Goal: Task Accomplishment & Management: Complete application form

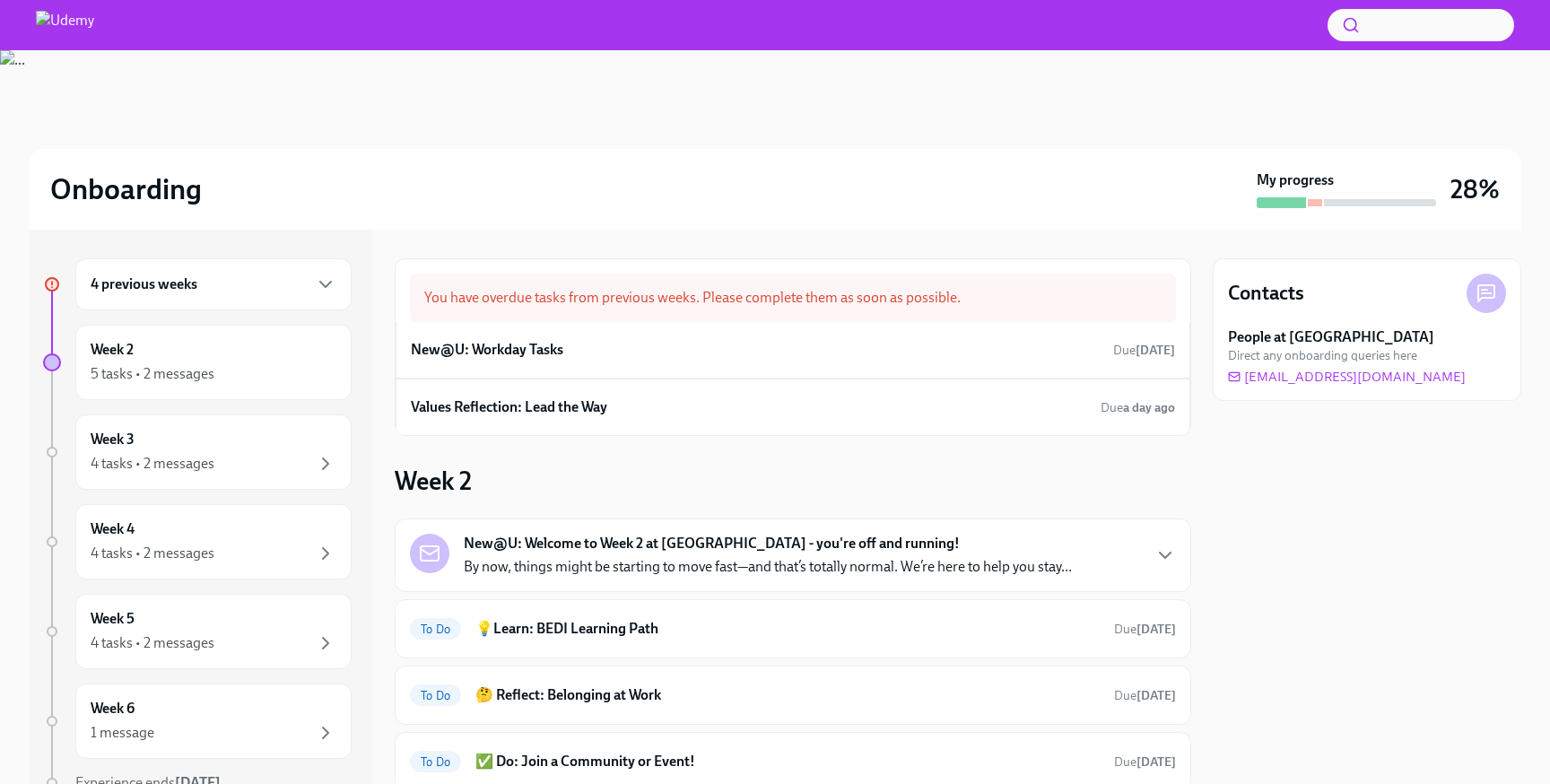
click at [233, 301] on div "4 previous weeks" at bounding box center [214, 285] width 276 height 52
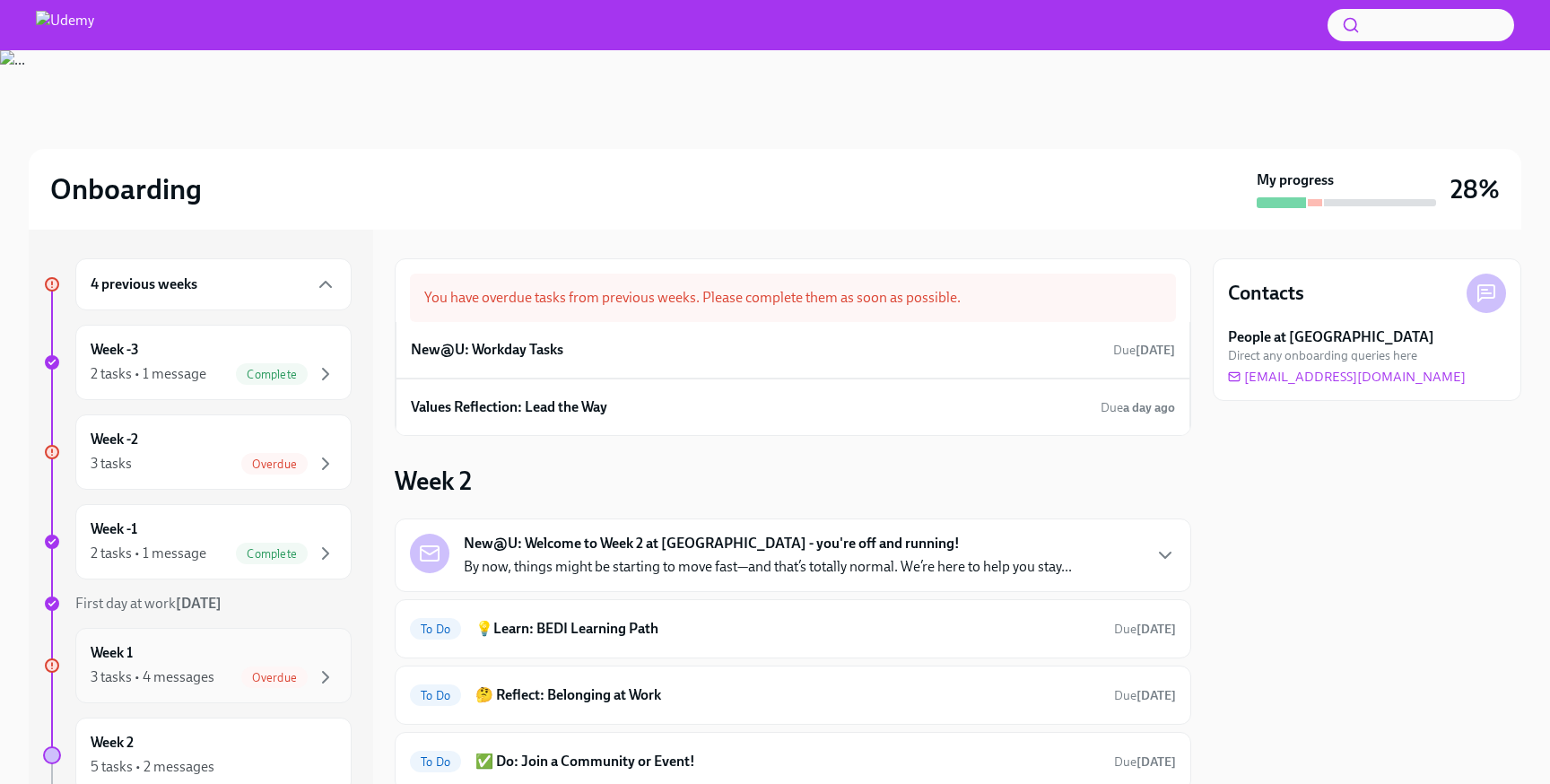
click at [205, 657] on div "Week 1 3 tasks • 4 messages Overdue" at bounding box center [214, 665] width 246 height 45
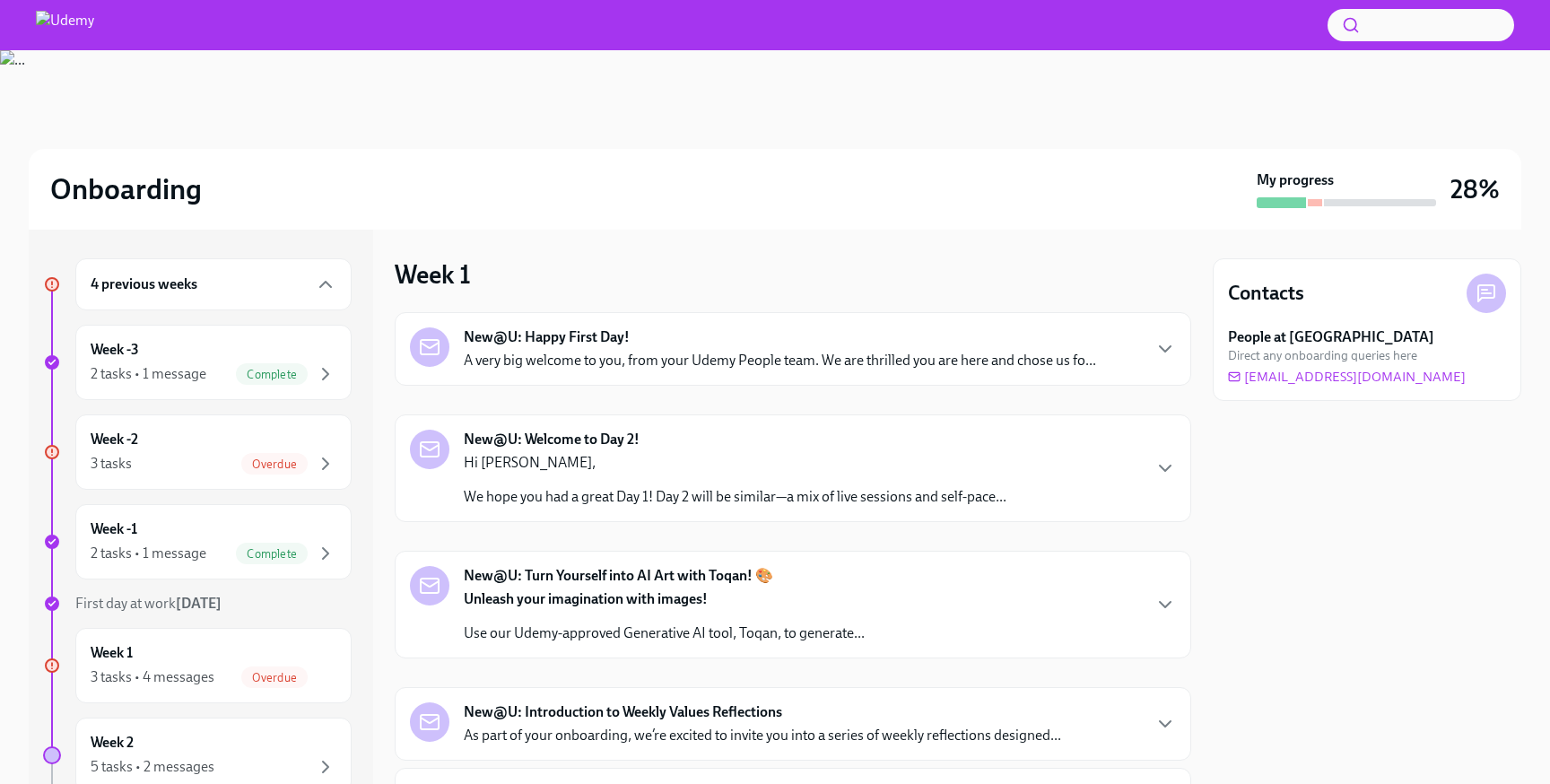
scroll to position [156, 0]
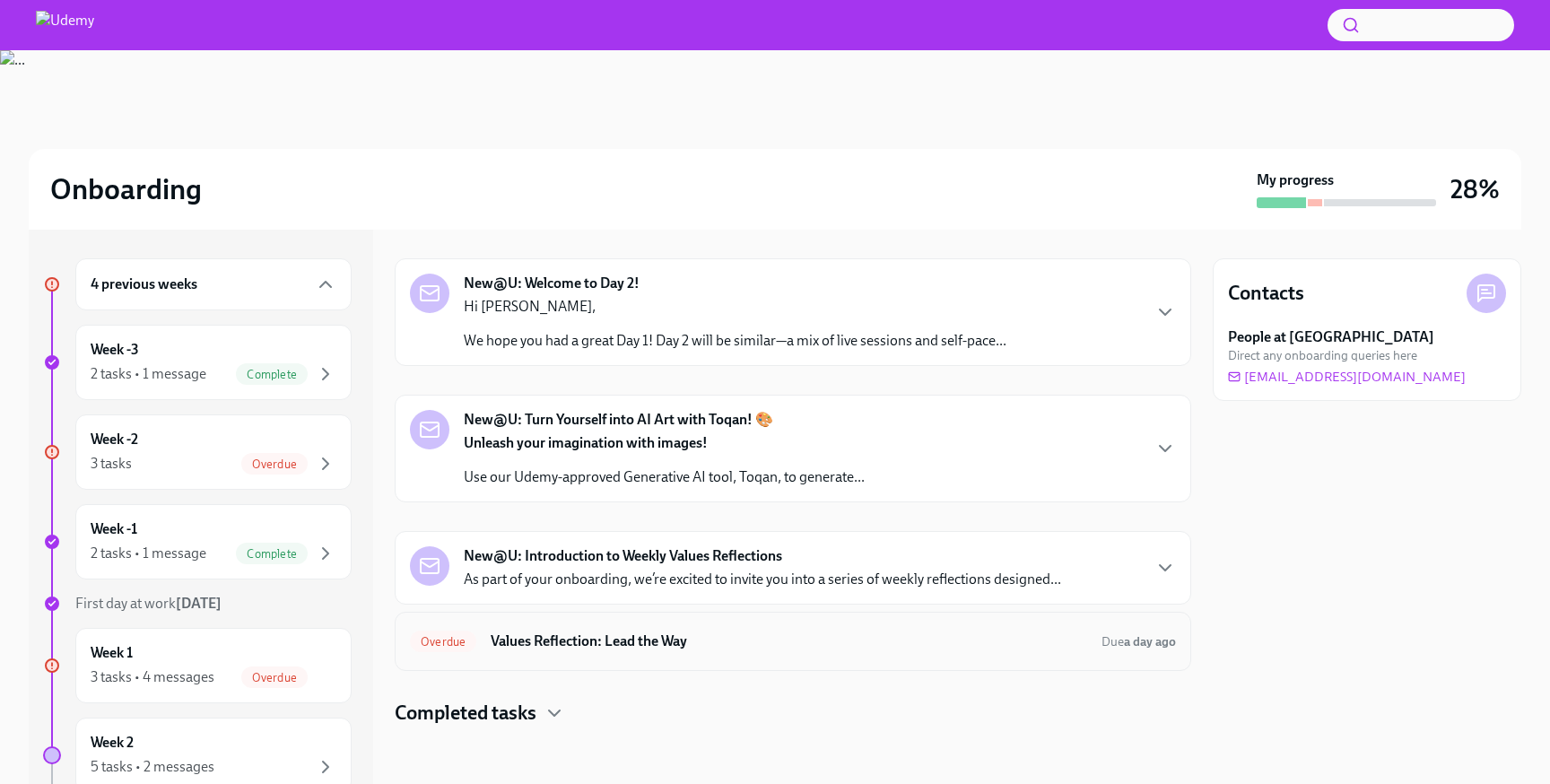
click at [694, 647] on h6 "Values Reflection: Lead the Way" at bounding box center [789, 642] width 597 height 20
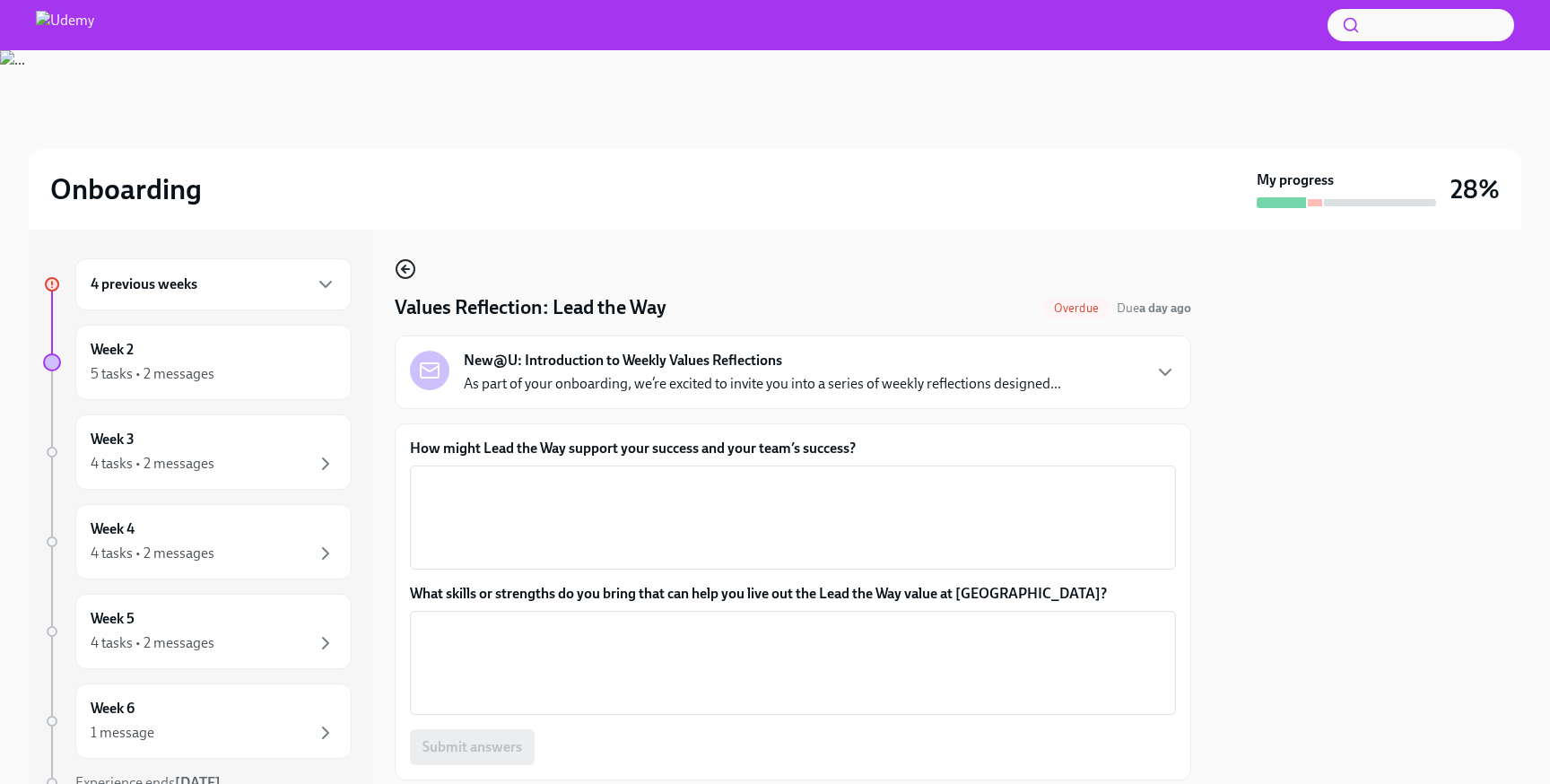
click at [406, 272] on icon "button" at bounding box center [406, 269] width 22 height 22
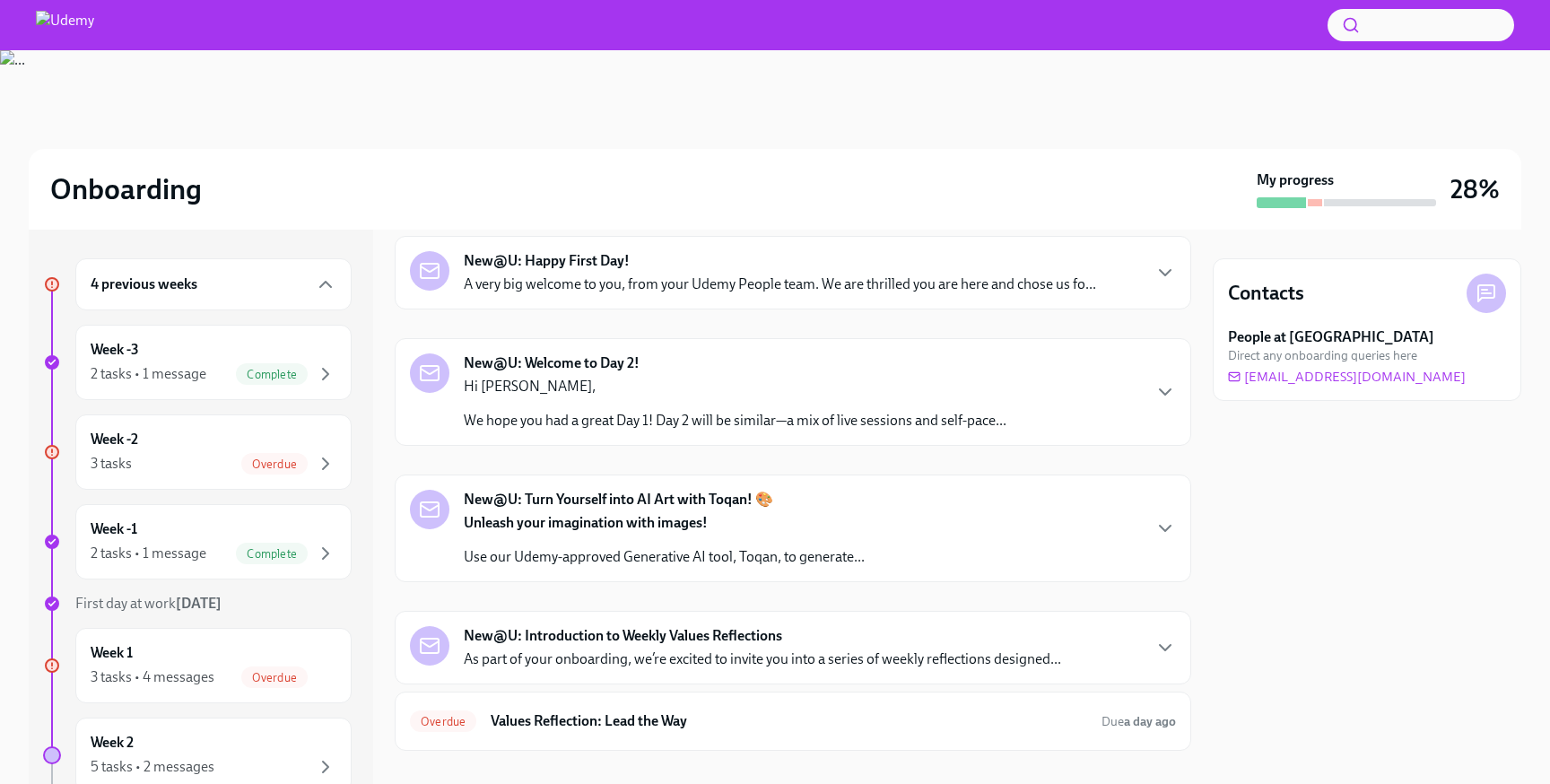
scroll to position [156, 0]
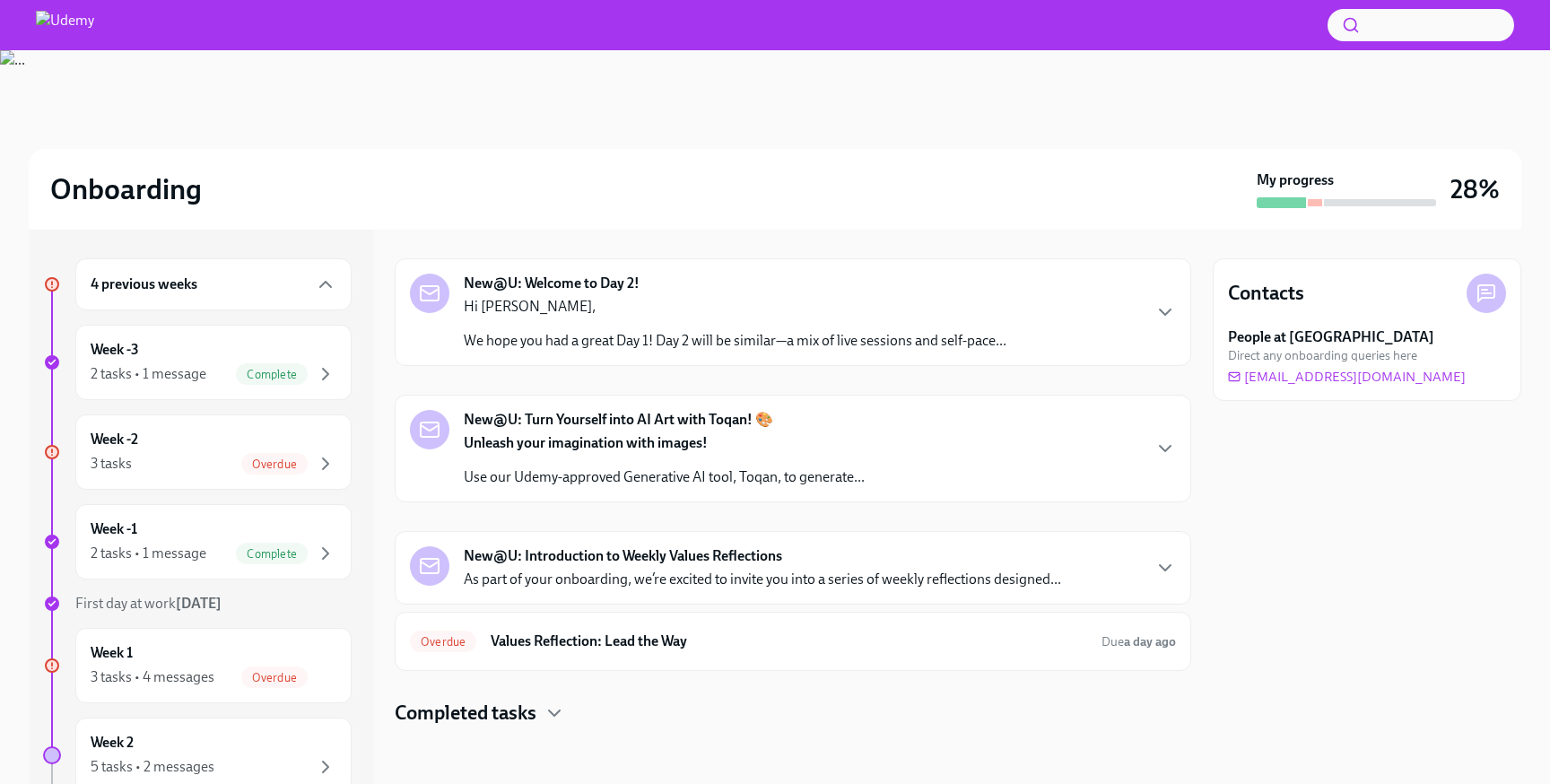
click at [579, 560] on strong "New@U: Introduction to Weekly Values Reflections" at bounding box center [622, 556] width 318 height 20
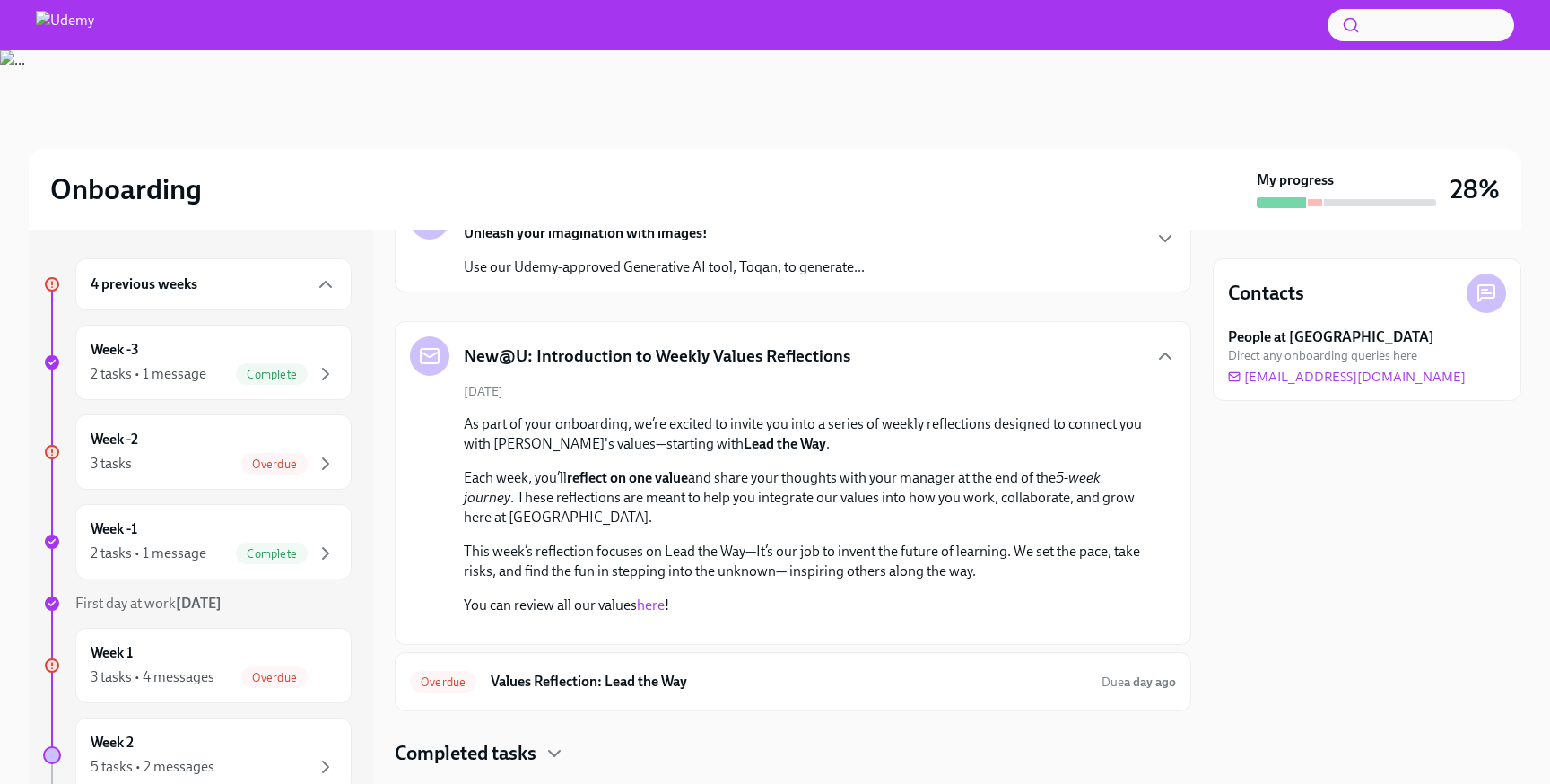
scroll to position [356, 0]
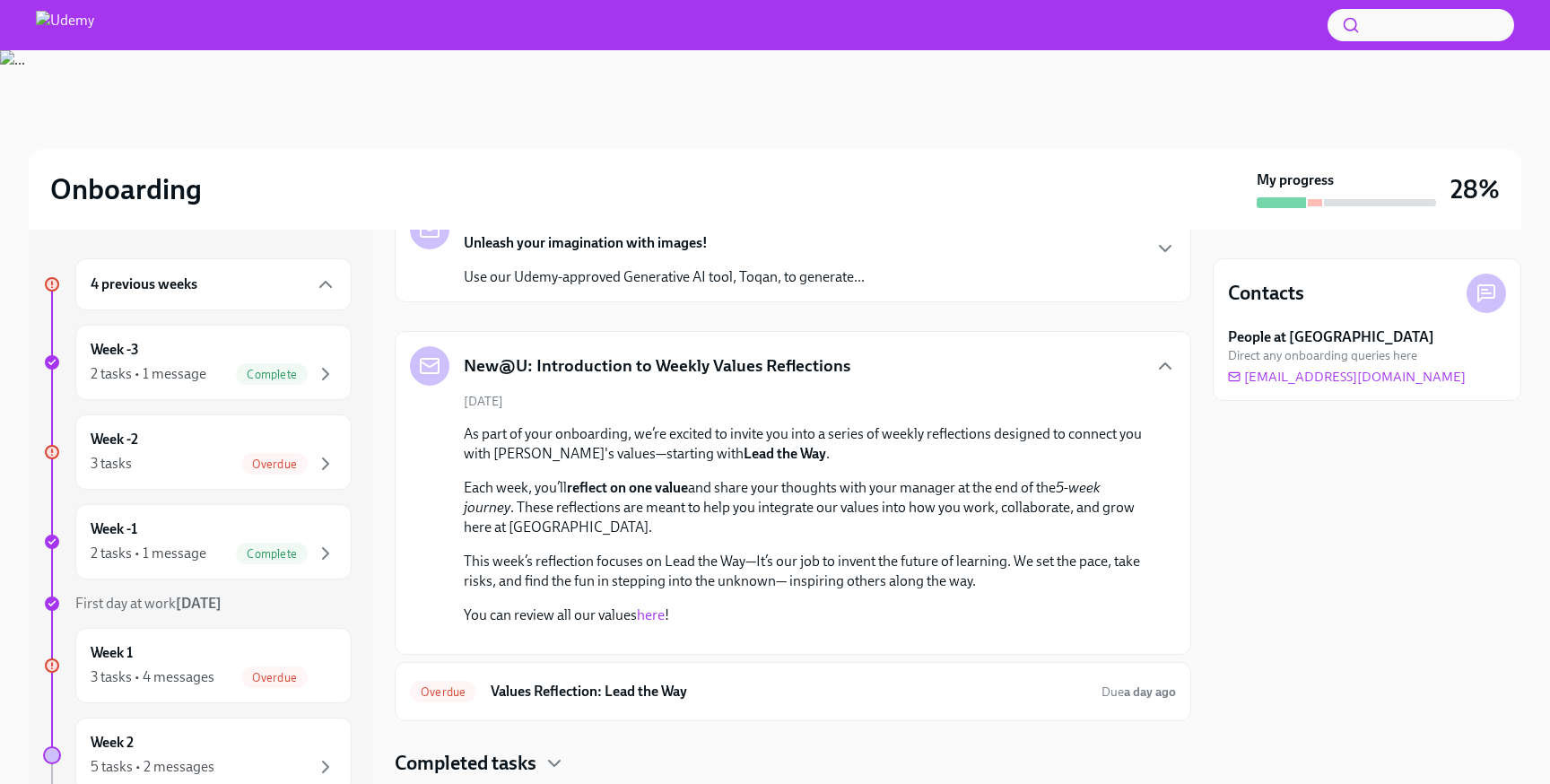
click at [649, 615] on link "here" at bounding box center [651, 615] width 28 height 17
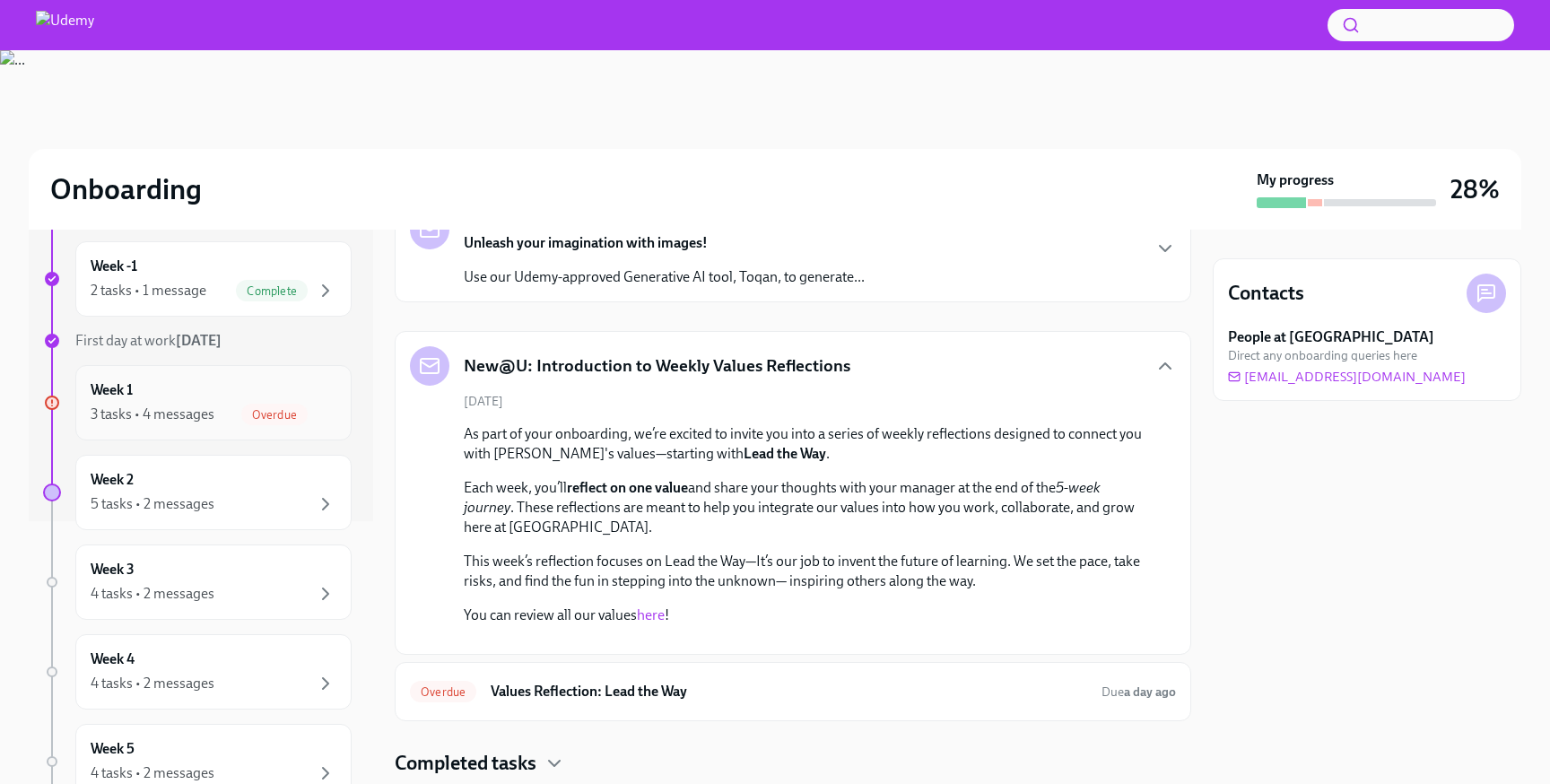
scroll to position [282, 0]
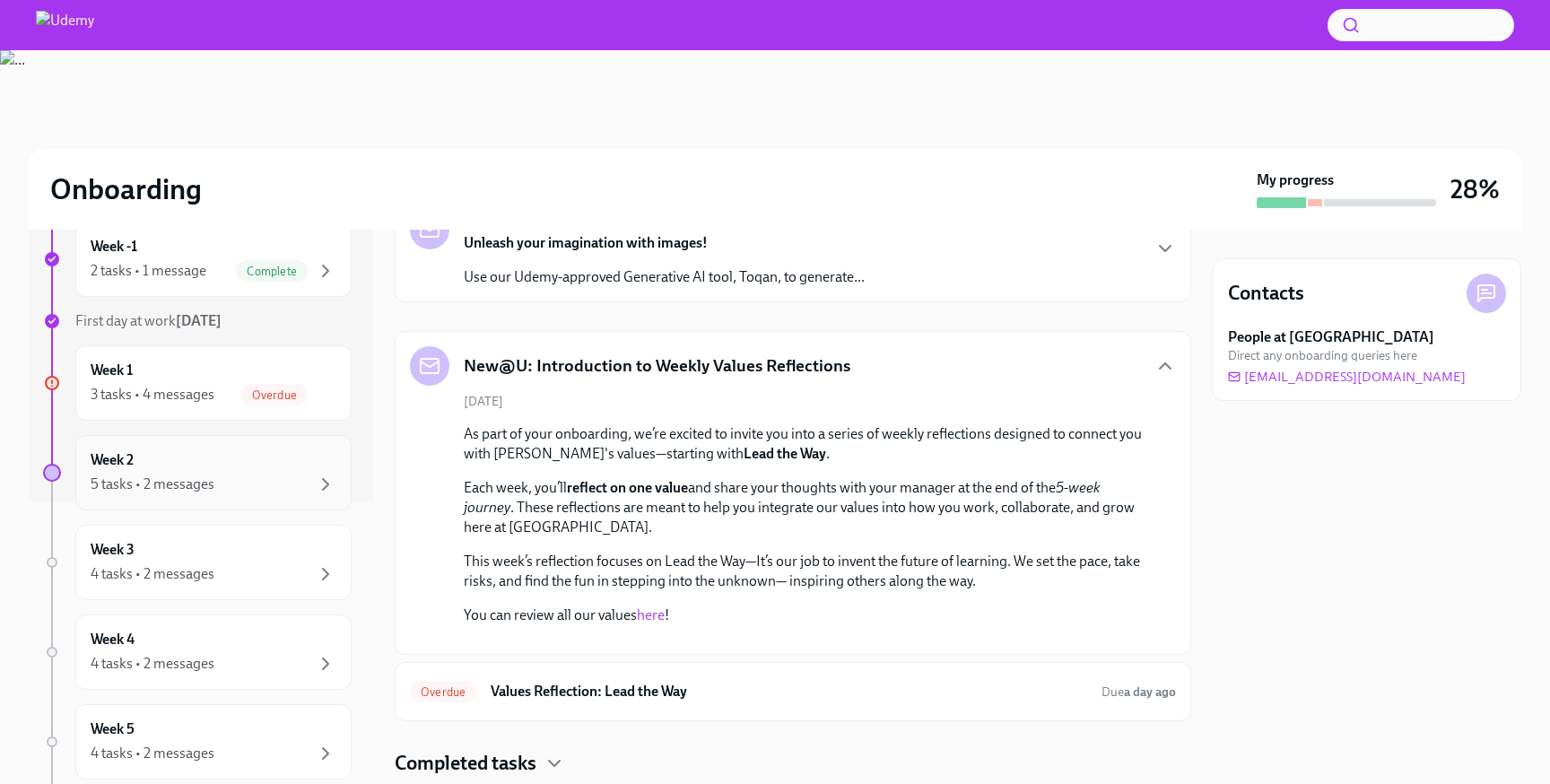
click at [215, 467] on div "Week 2 5 tasks • 2 messages" at bounding box center [214, 473] width 246 height 45
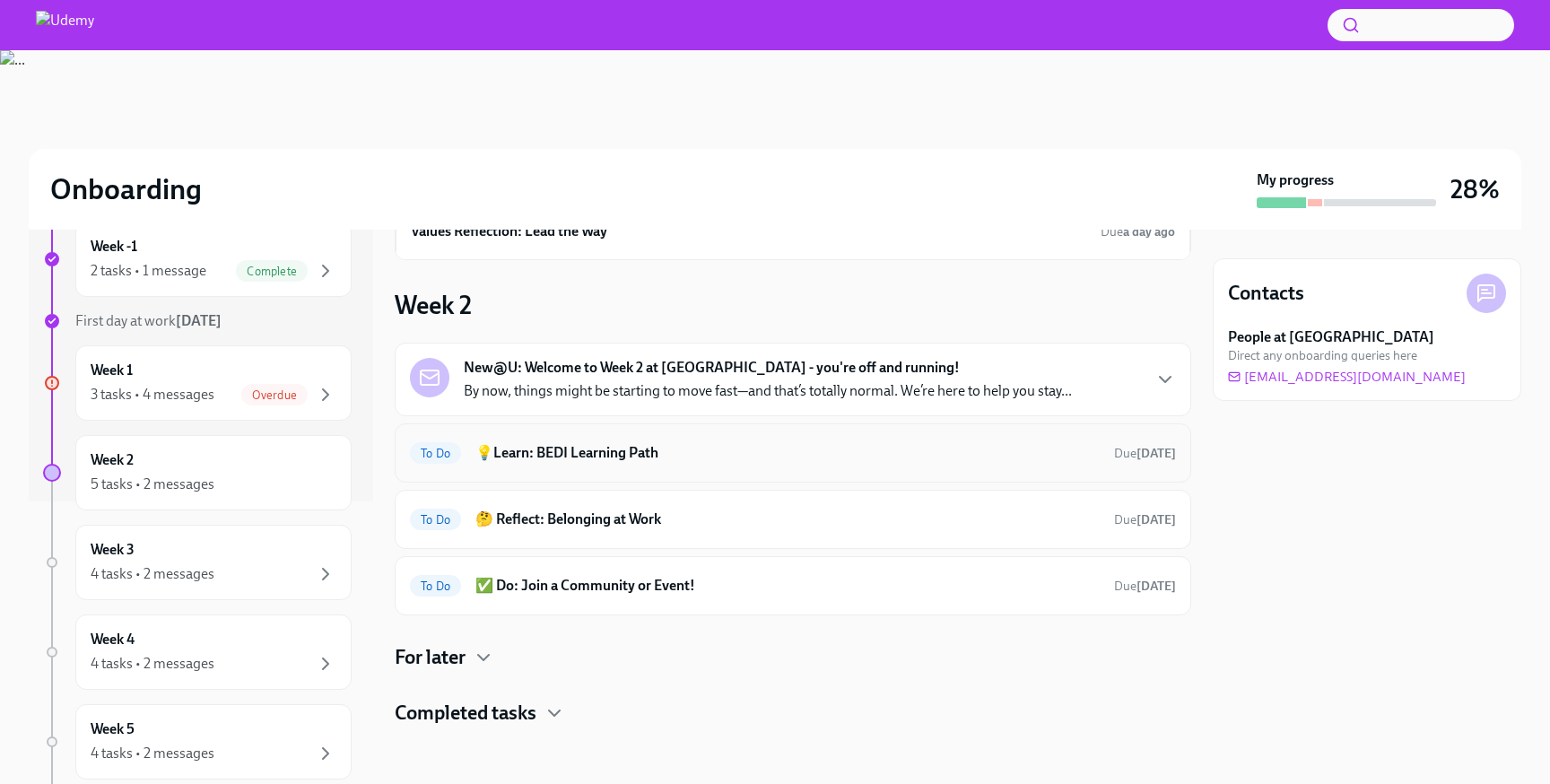
click at [609, 447] on h6 "💡Learn: BEDI Learning Path" at bounding box center [787, 453] width 625 height 20
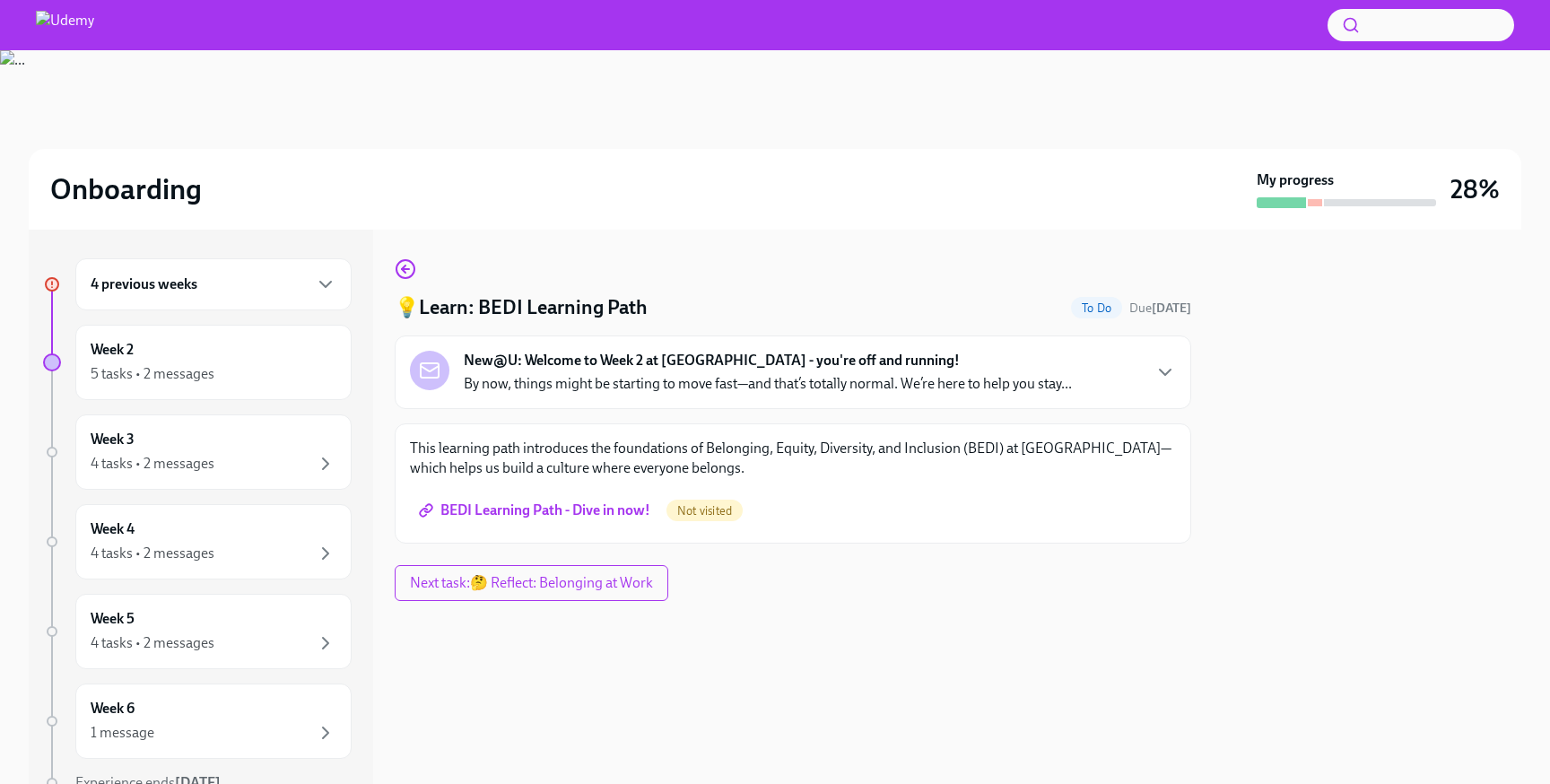
click at [534, 504] on span "BEDI Learning Path - Dive in now!" at bounding box center [536, 510] width 228 height 18
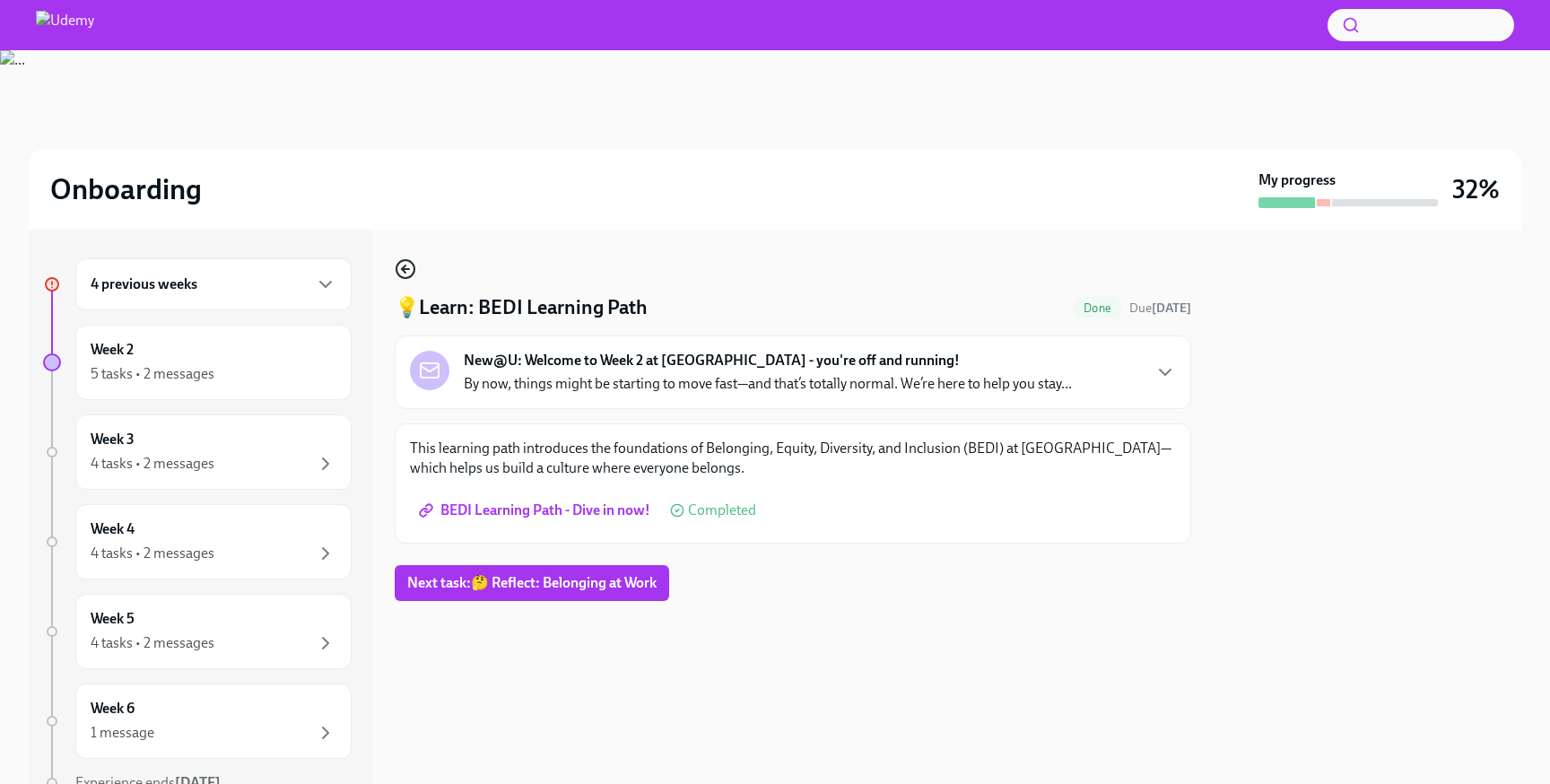
click at [403, 268] on icon "button" at bounding box center [404, 269] width 4 height 7
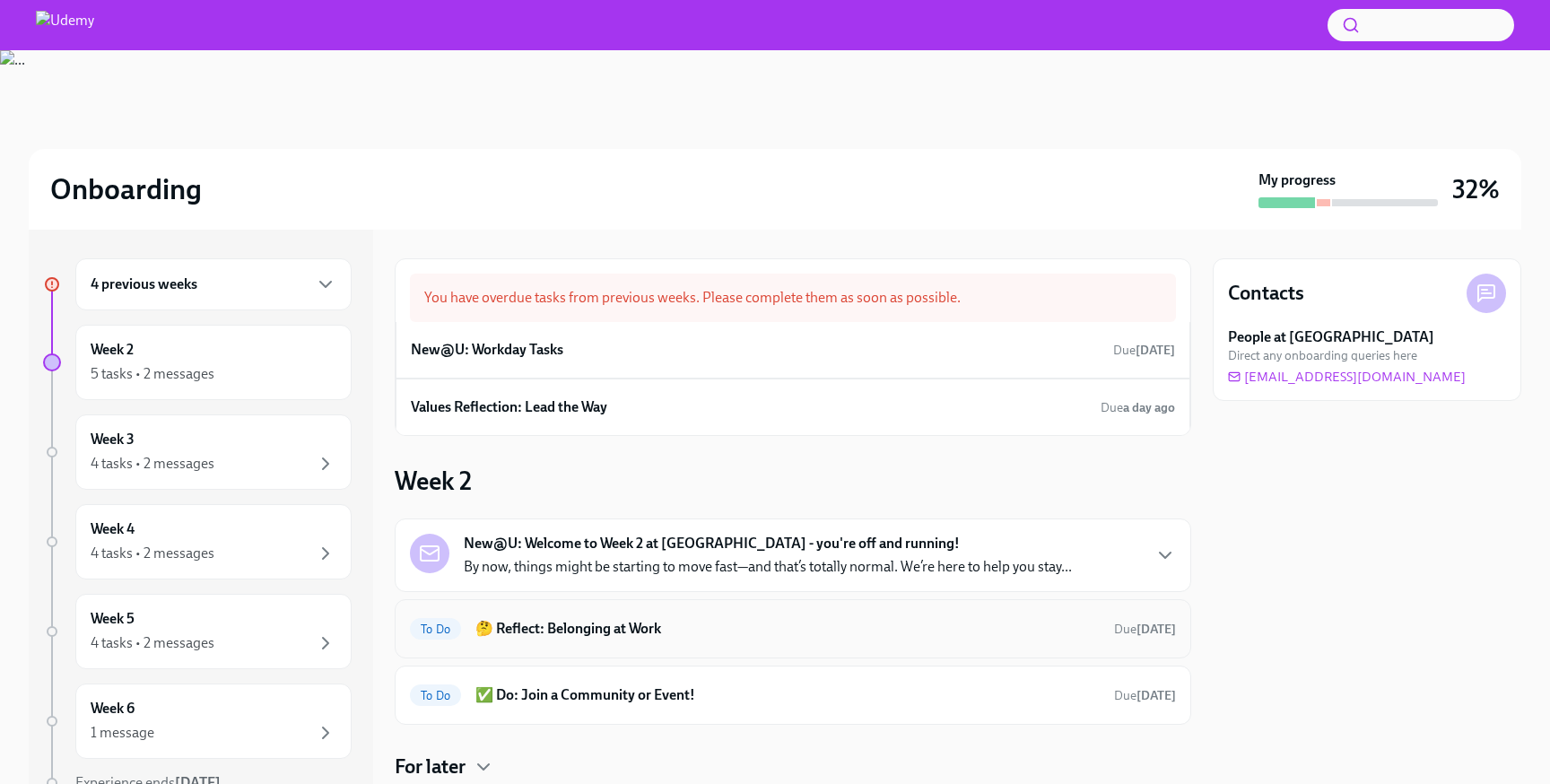
scroll to position [109, 0]
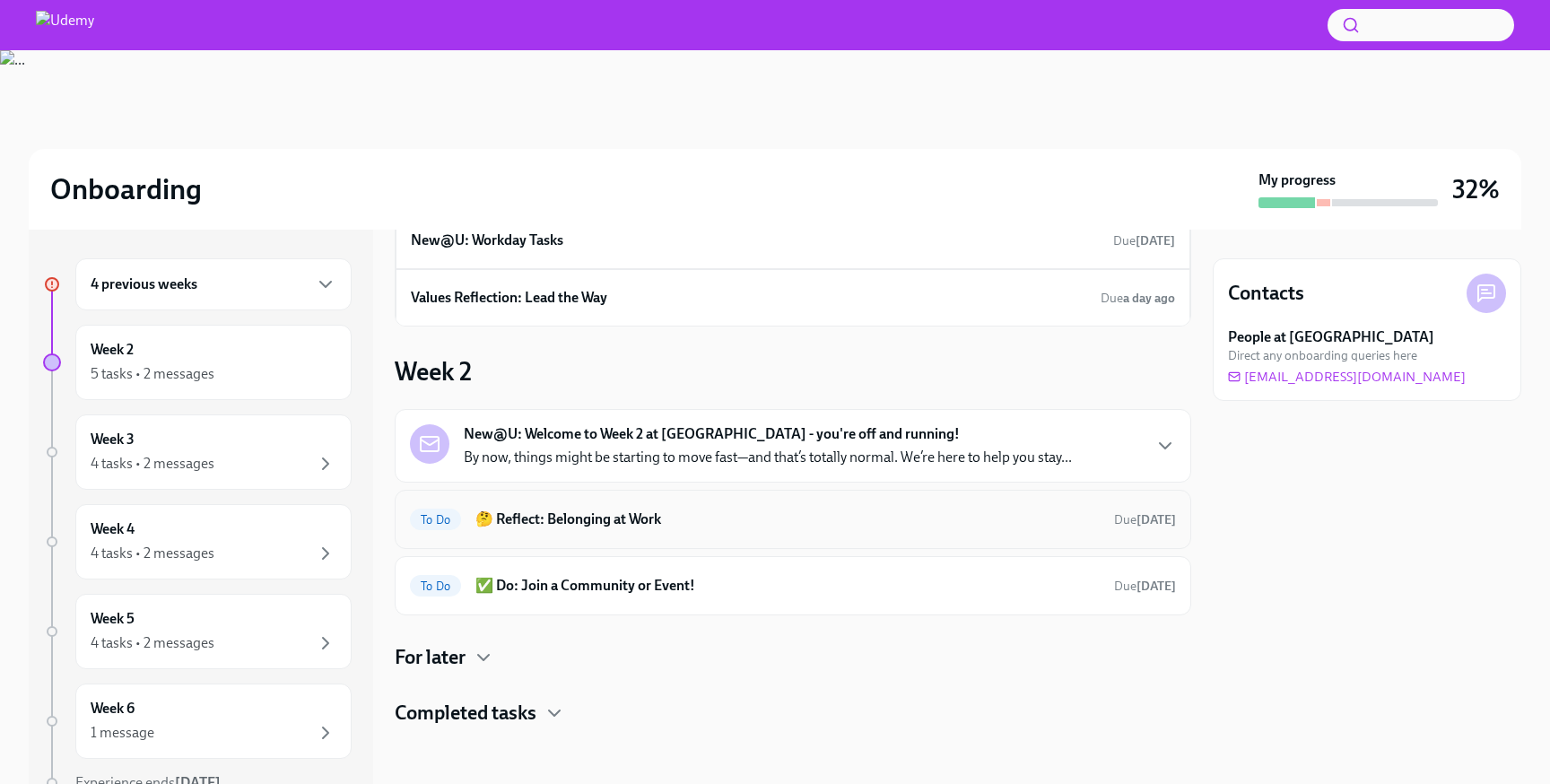
click at [679, 529] on div "To Do 🤔 Reflect: Belonging at Work Due [DATE]" at bounding box center [793, 519] width 766 height 29
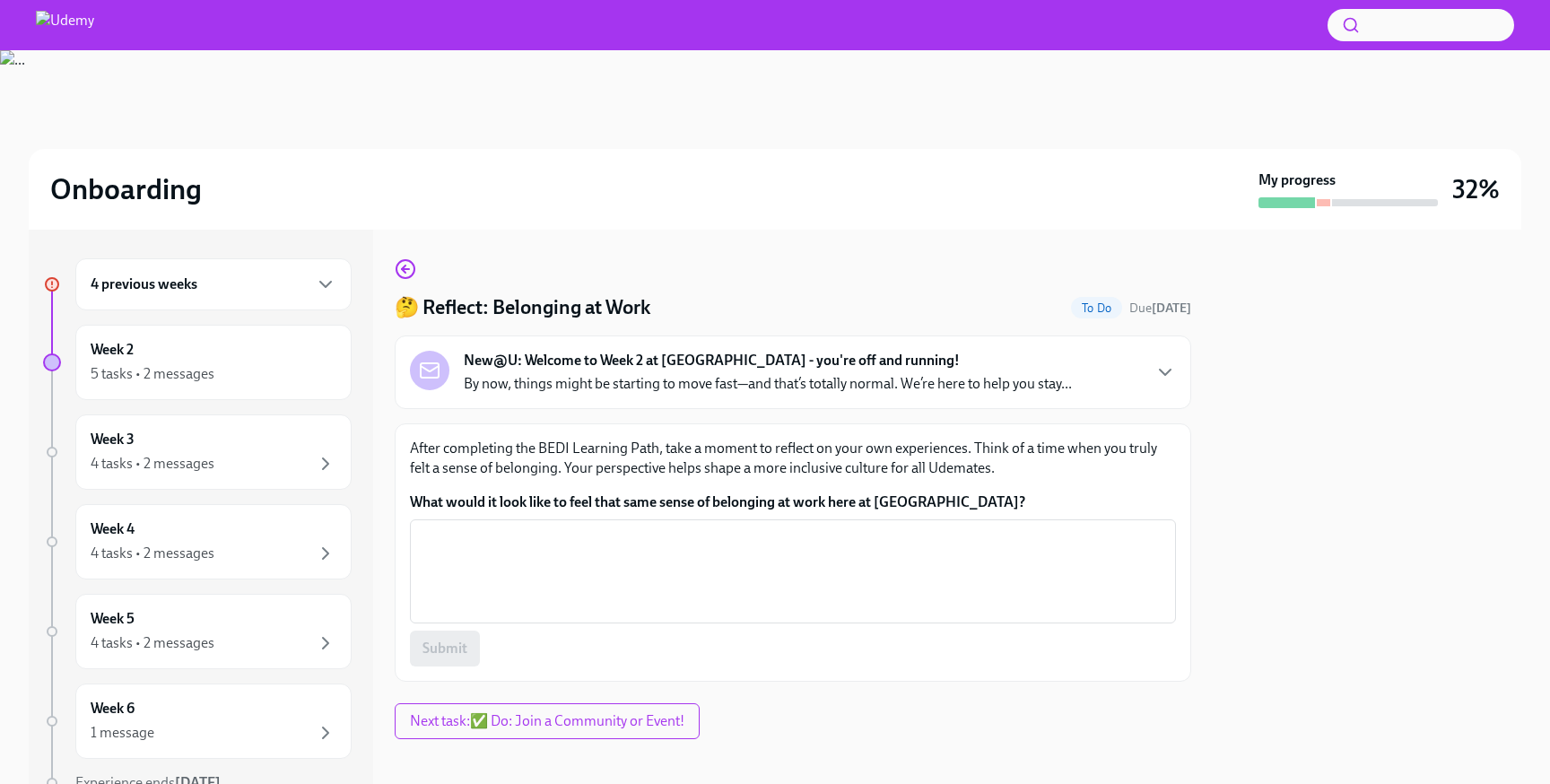
click at [232, 287] on div "4 previous weeks" at bounding box center [214, 285] width 246 height 22
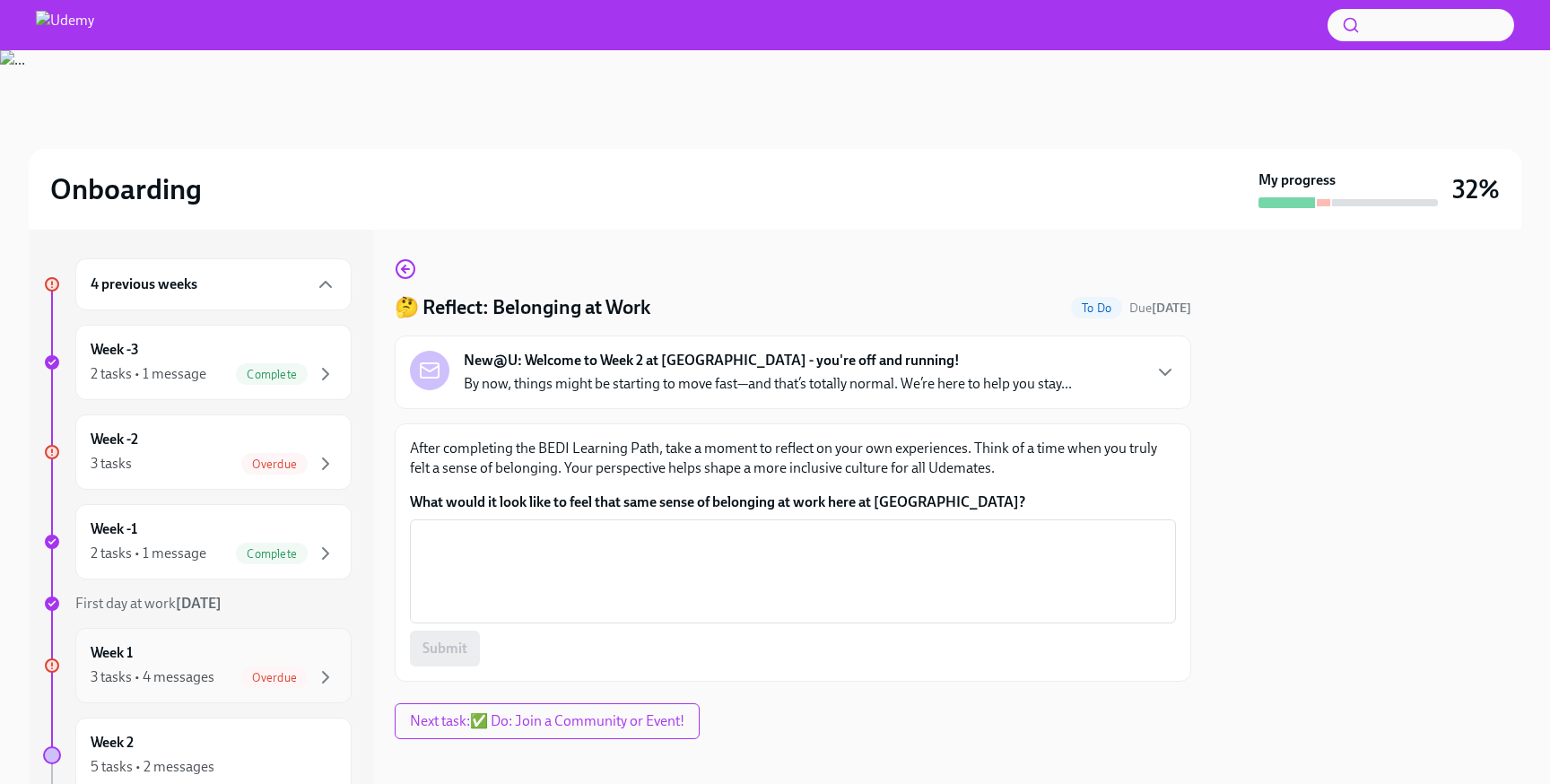
click at [182, 659] on div "Week 1 3 tasks • 4 messages Overdue" at bounding box center [214, 665] width 246 height 45
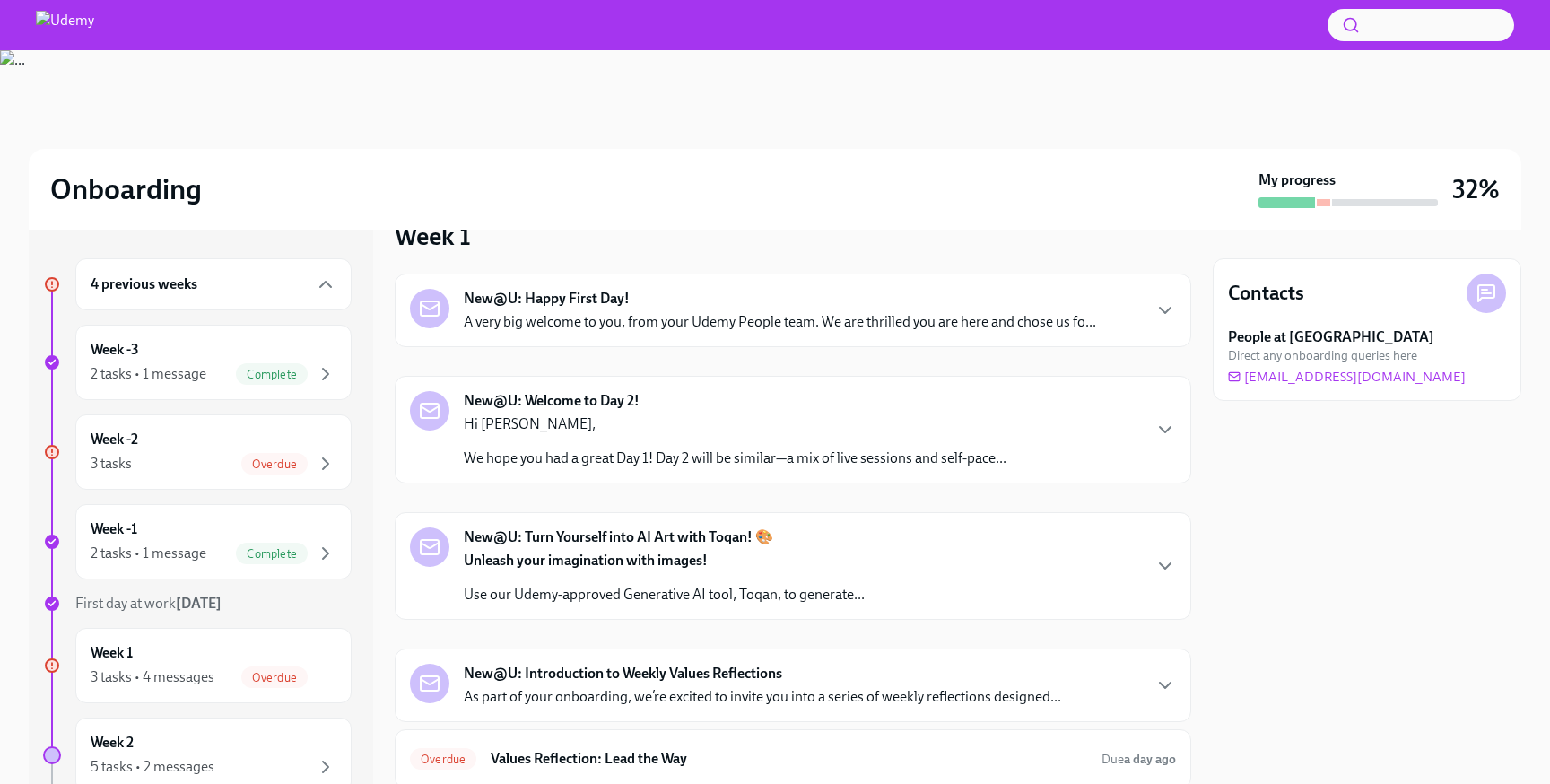
scroll to position [32, 0]
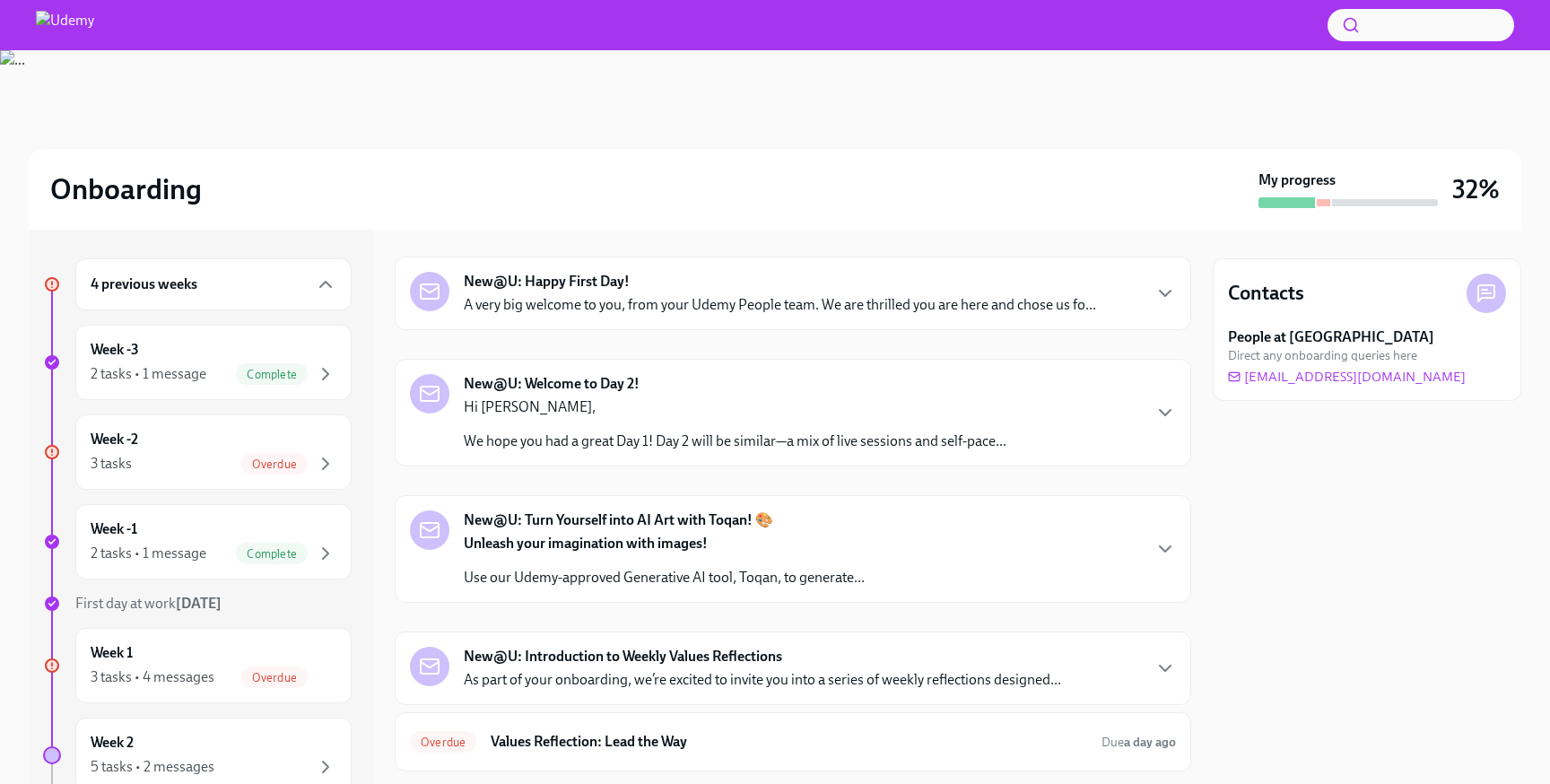
click at [694, 551] on strong "Unleash your imagination with images!" at bounding box center [585, 542] width 244 height 17
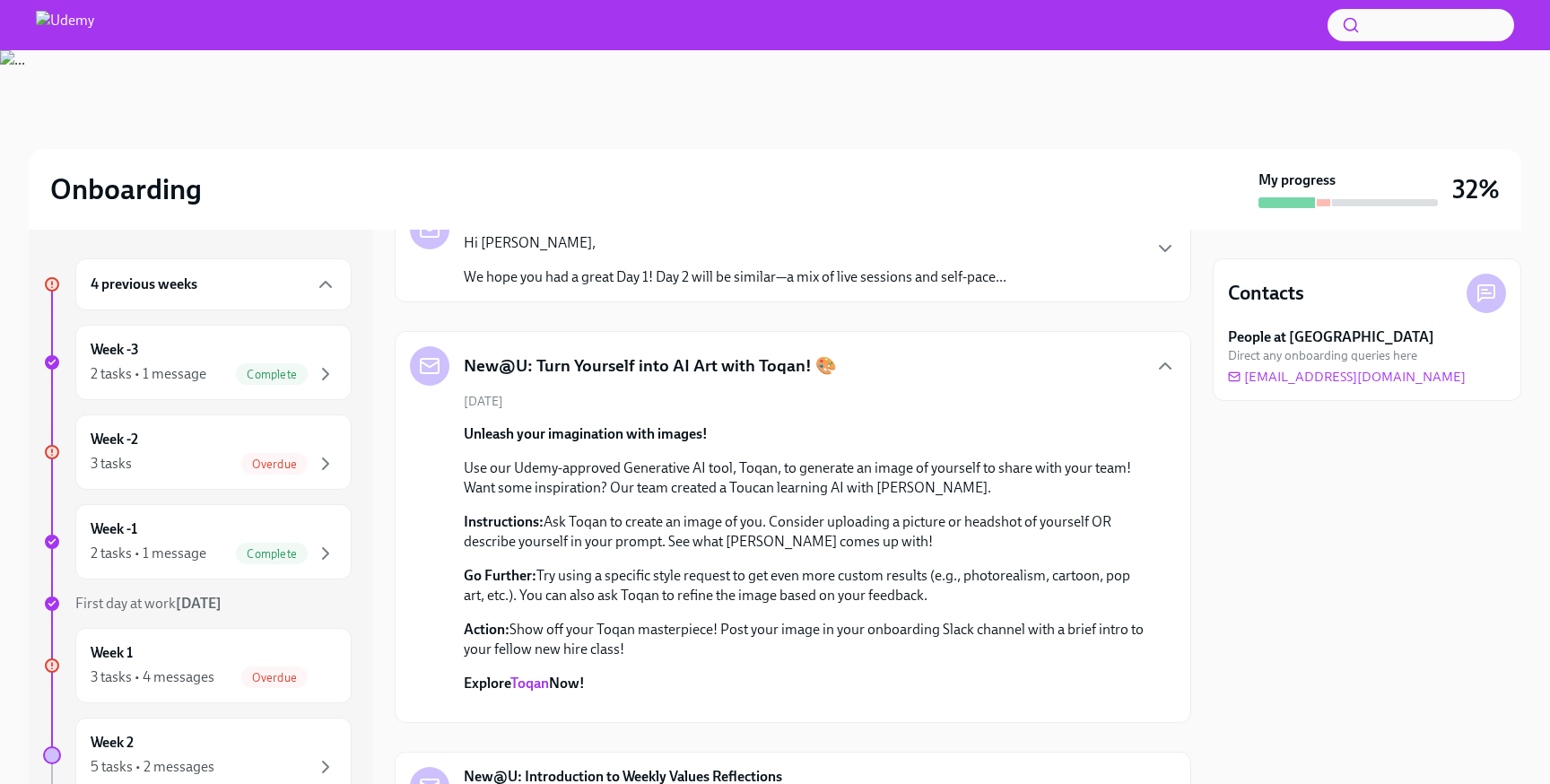
scroll to position [201, 0]
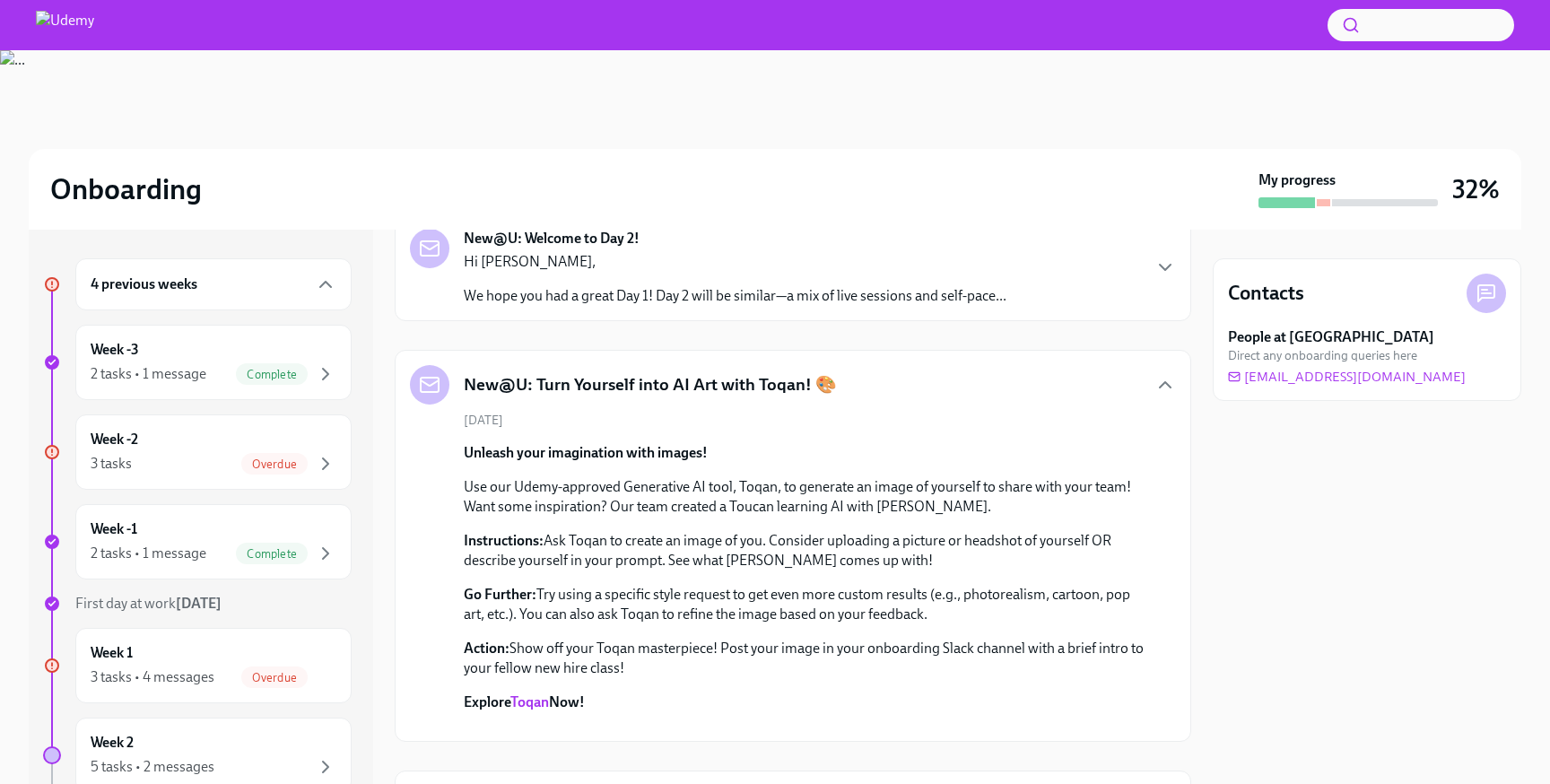
click at [780, 384] on h5 "New@U: Turn Yourself into AI Art with Toqan! 🎨" at bounding box center [650, 385] width 373 height 23
click at [1172, 374] on icon "button" at bounding box center [1165, 385] width 22 height 22
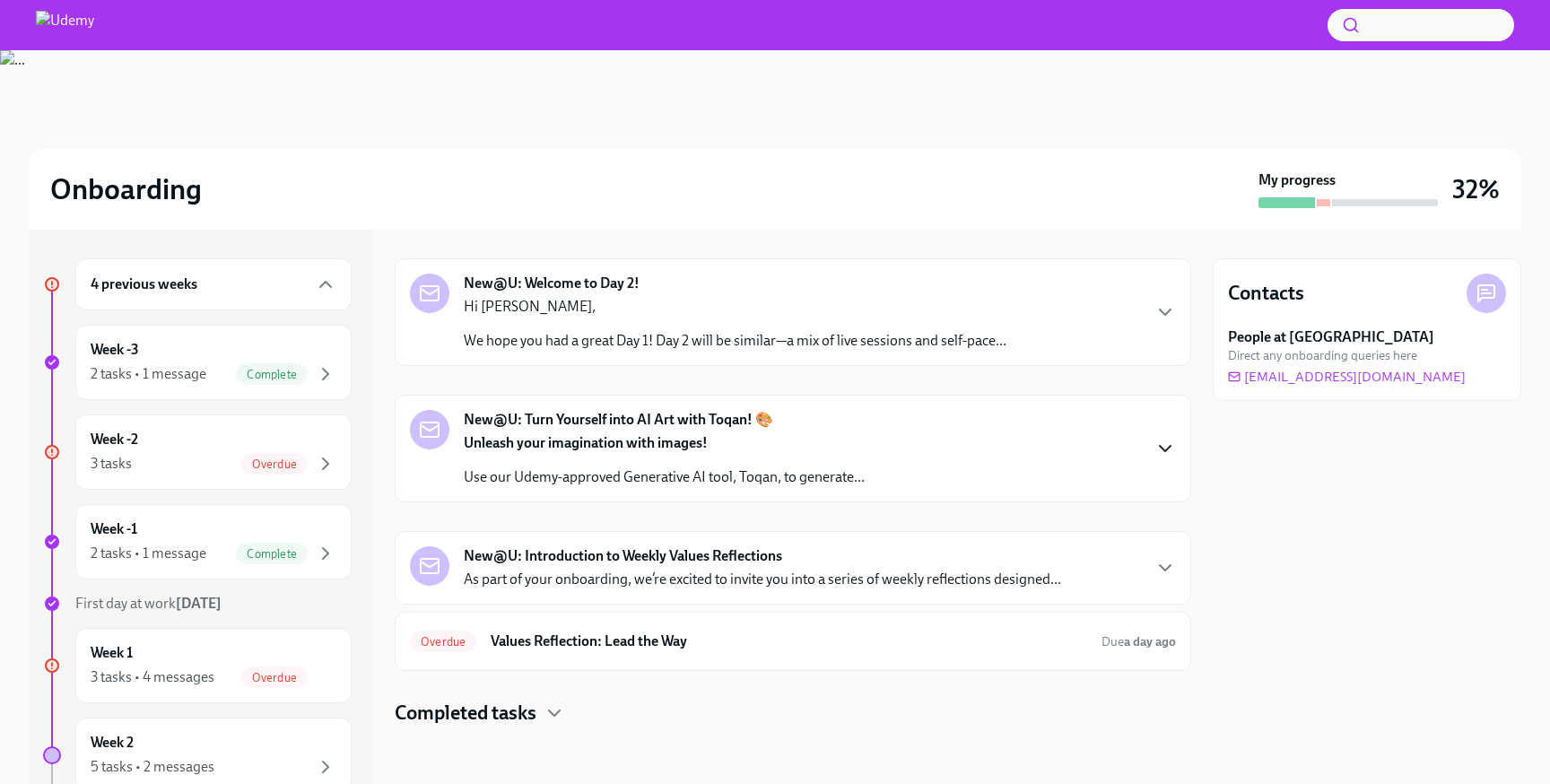
click at [802, 565] on div "New@U: Introduction to Weekly Values Reflections As part of your onboarding, we…" at bounding box center [761, 568] width 597 height 43
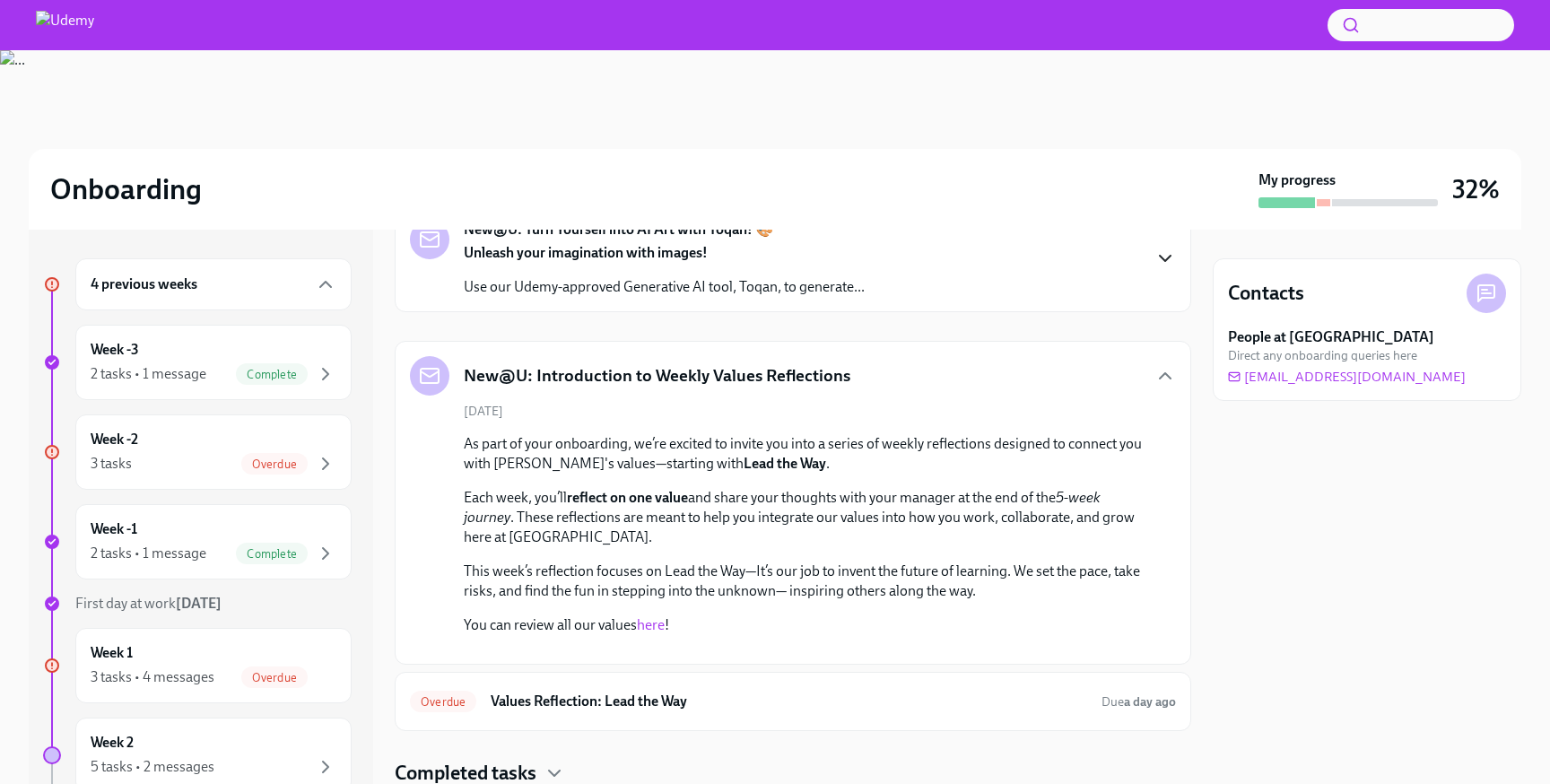
scroll to position [359, 0]
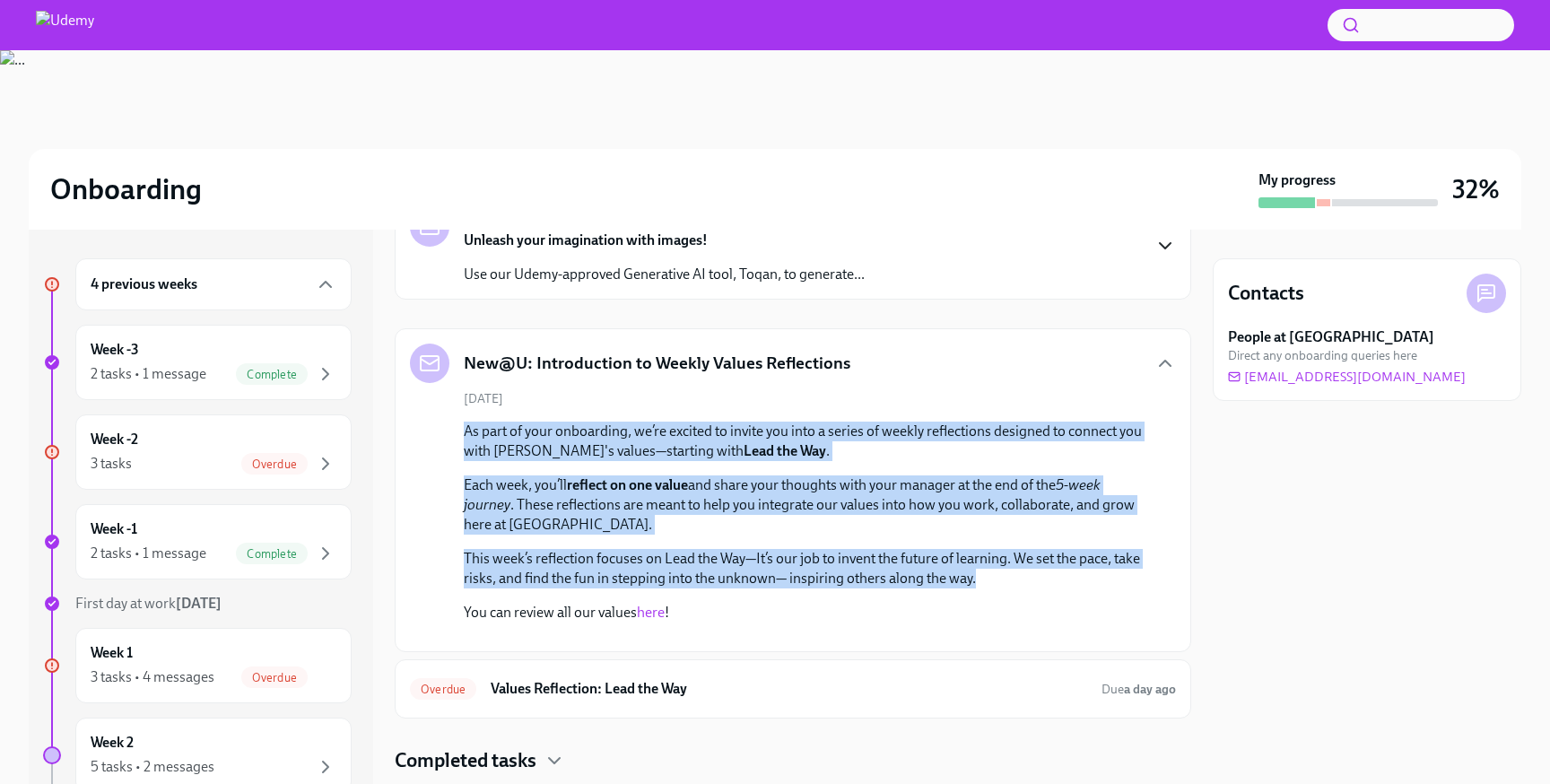
drag, startPoint x: 986, startPoint y: 575, endPoint x: 437, endPoint y: 427, distance: 568.6
click at [437, 427] on div "[DATE] As part of your onboarding, we’re excited to invite you into a series of…" at bounding box center [793, 514] width 766 height 247
copy div "As part of your onboarding, we’re excited to invite you into a series of weekly…"
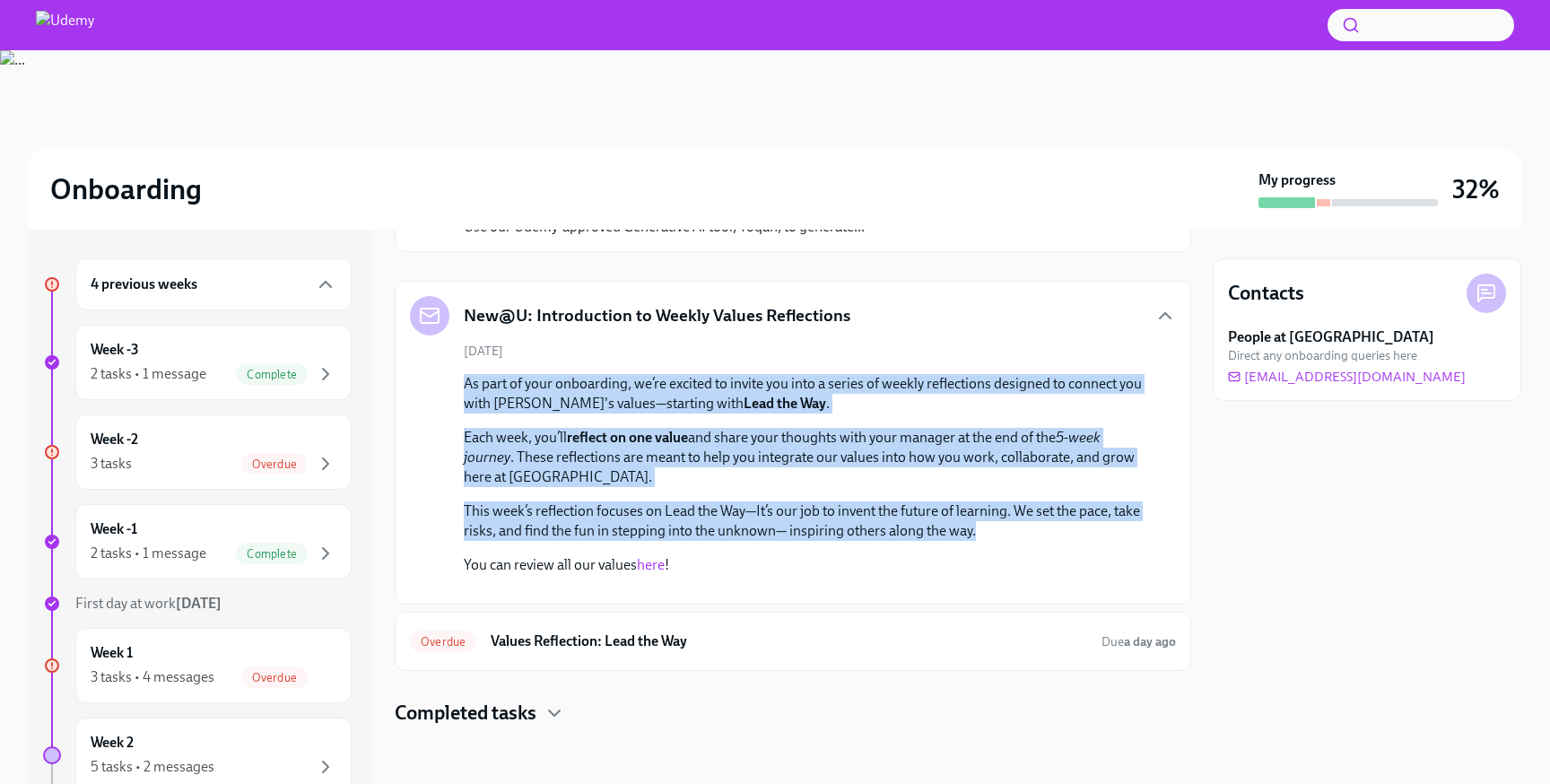
scroll to position [600, 0]
click at [716, 638] on h6 "Values Reflection: Lead the Way" at bounding box center [789, 642] width 597 height 20
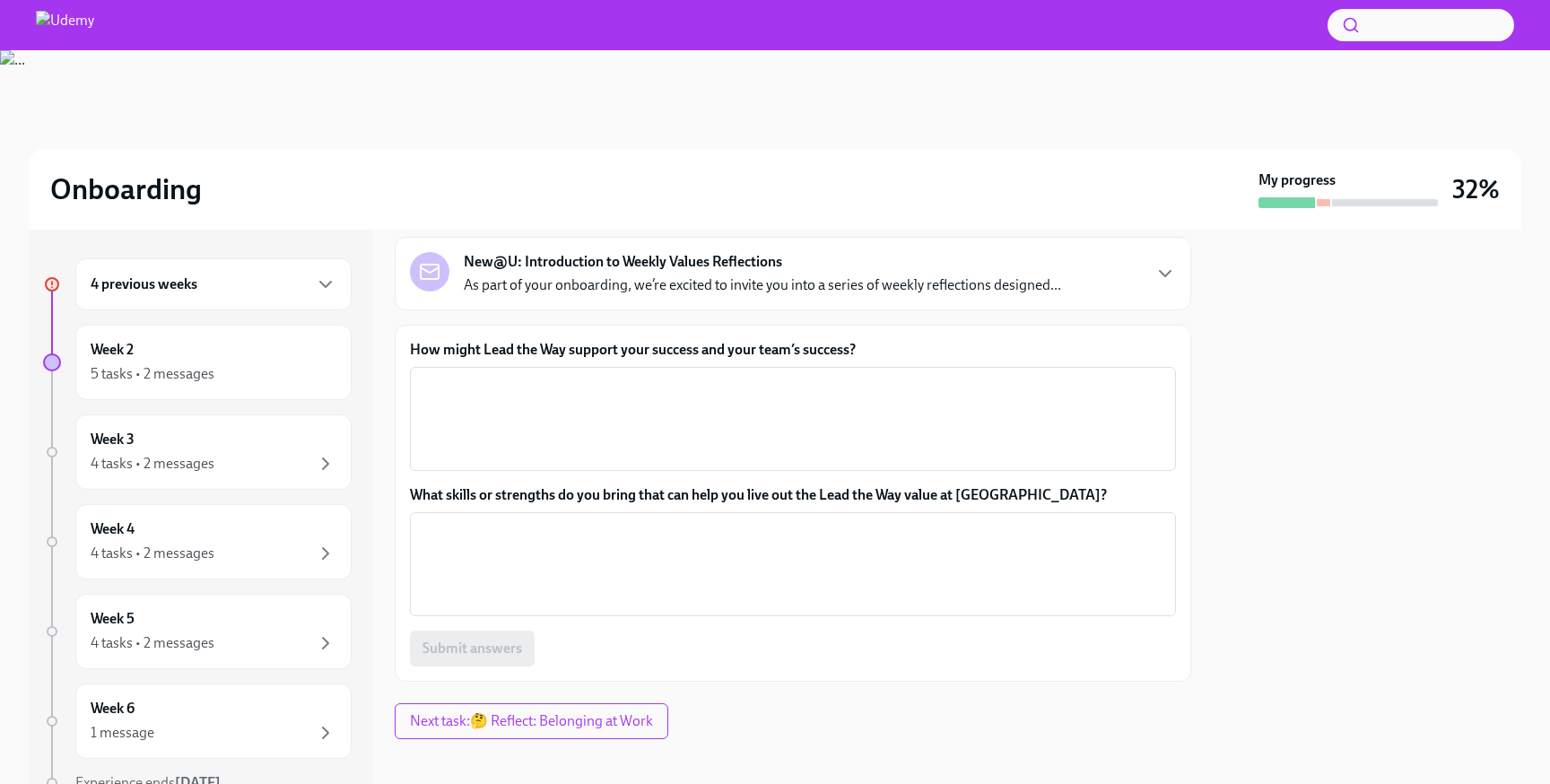
scroll to position [111, 0]
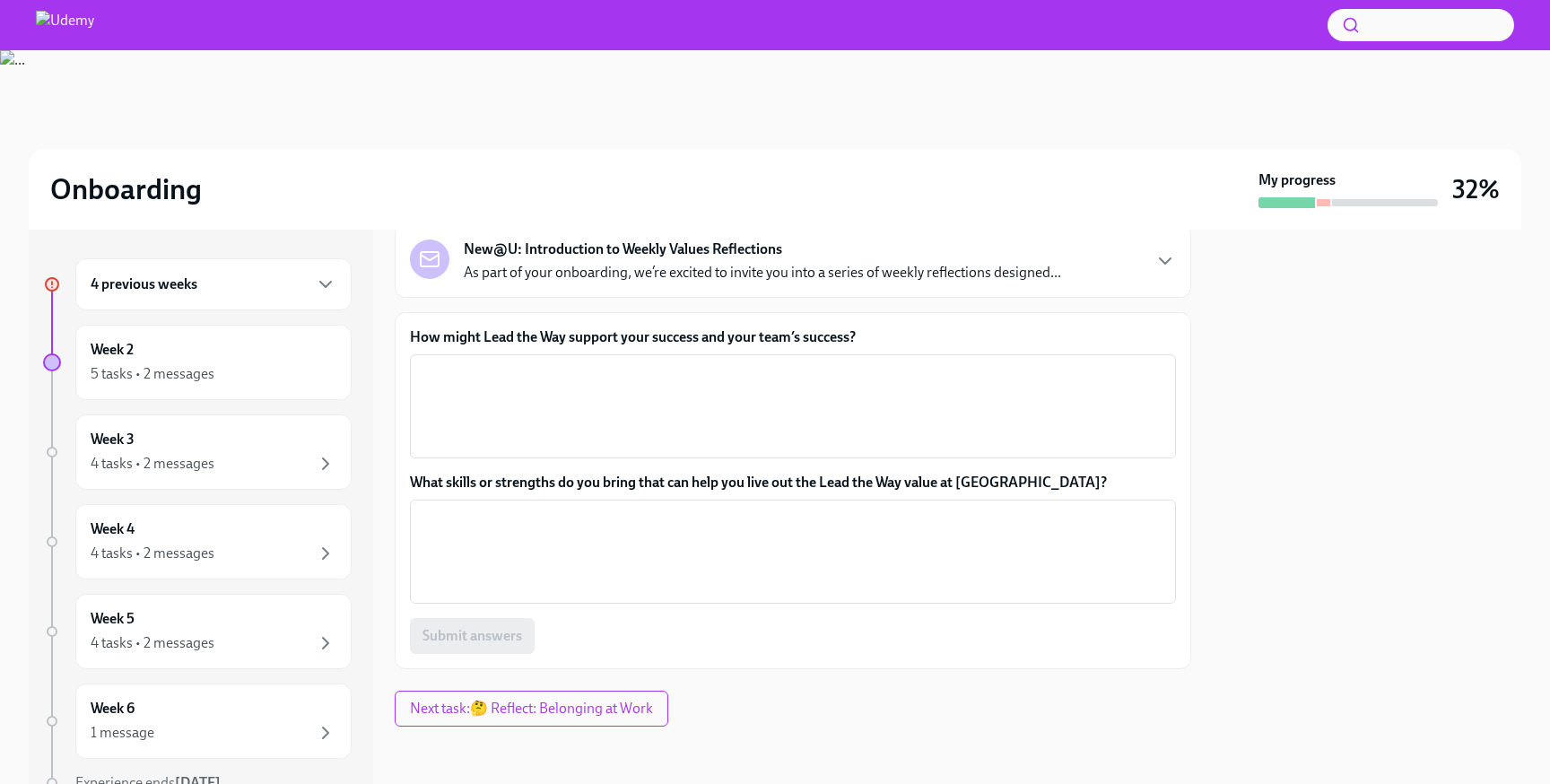
click at [623, 333] on label "How might Lead the Way support your success and your team’s success?" at bounding box center [793, 337] width 766 height 20
click at [623, 363] on textarea "How might Lead the Way support your success and your team’s success?" at bounding box center [793, 406] width 744 height 87
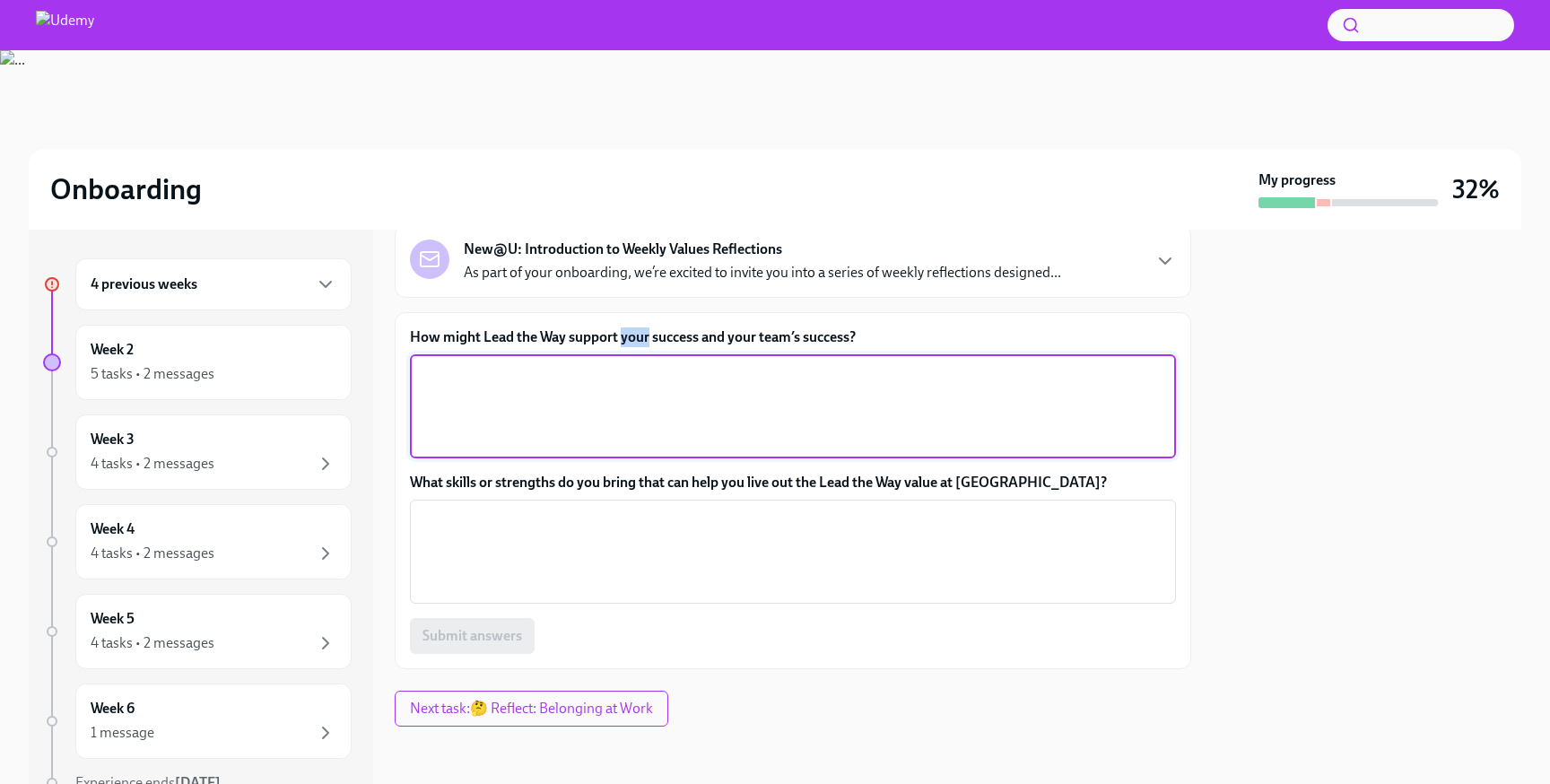
click at [623, 333] on label "How might Lead the Way support your success and your team’s success?" at bounding box center [793, 337] width 766 height 20
click at [623, 363] on textarea "How might Lead the Way support your success and your team’s success?" at bounding box center [793, 406] width 744 height 87
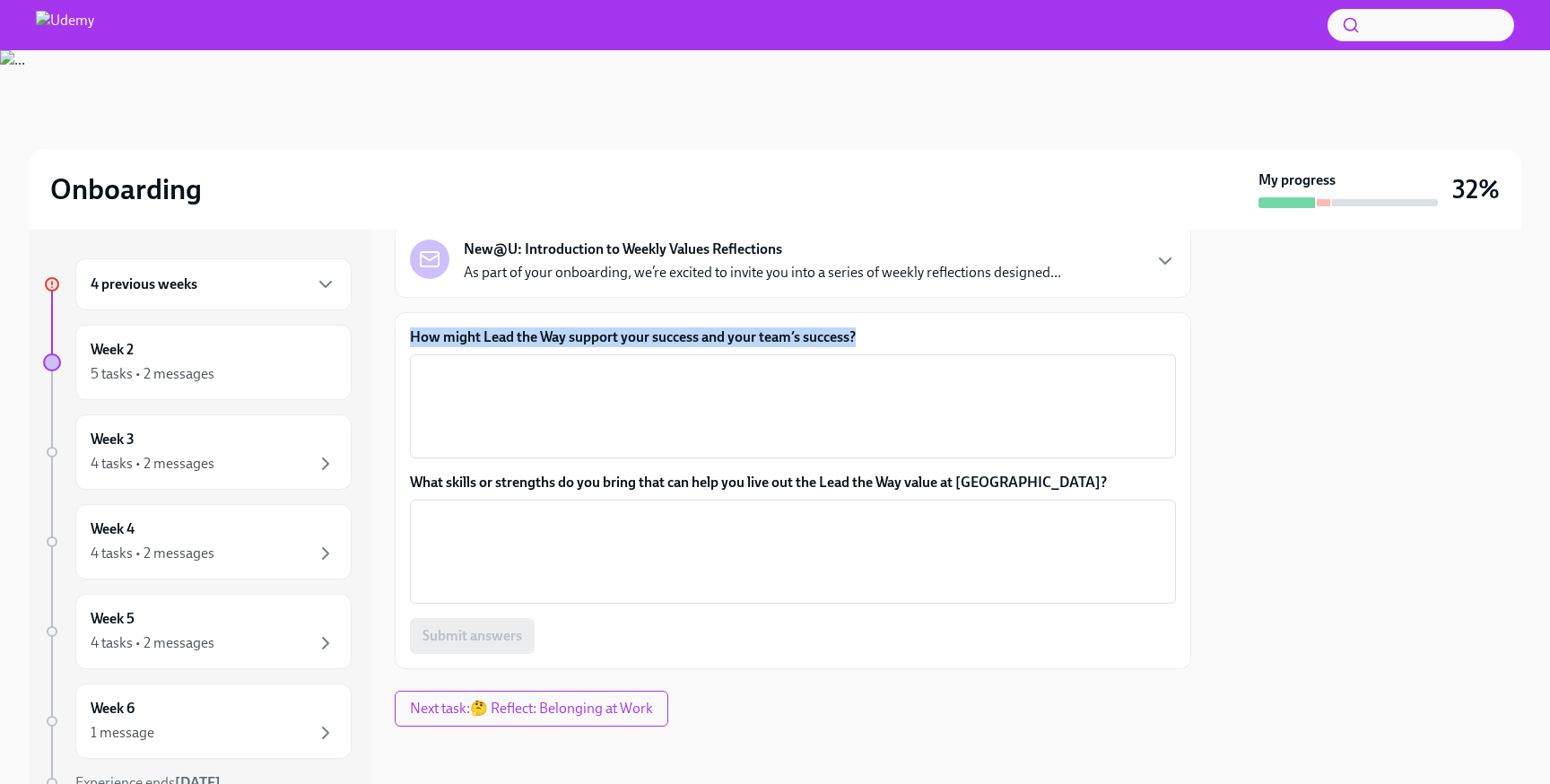
click at [623, 333] on label "How might Lead the Way support your success and your team’s success?" at bounding box center [793, 337] width 766 height 20
click at [623, 363] on textarea "How might Lead the Way support your success and your team’s success?" at bounding box center [793, 406] width 744 height 87
copy label "How might Lead the Way support your success and your team’s success?"
click at [1215, 345] on div at bounding box center [1366, 506] width 308 height 554
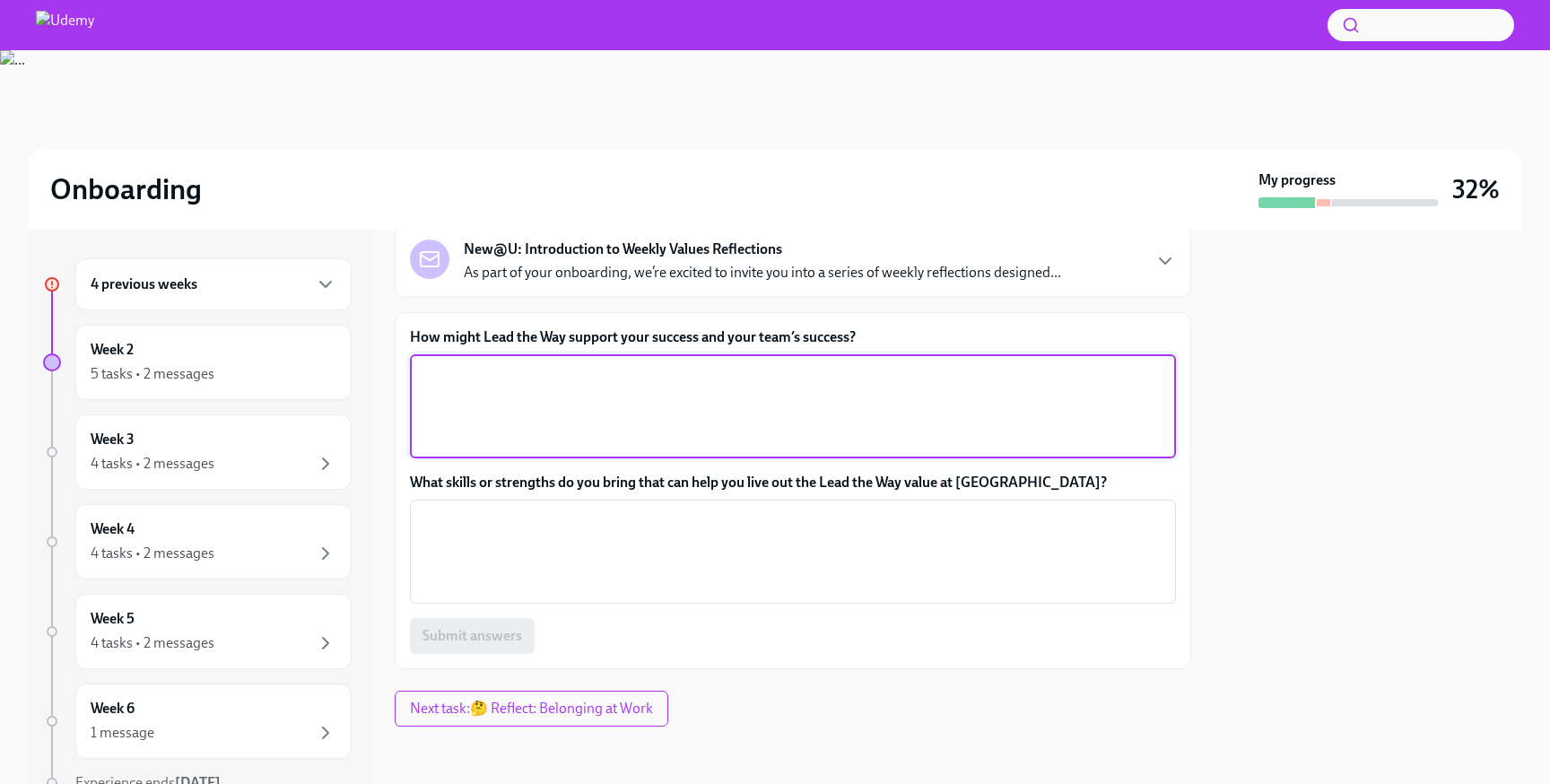
click at [613, 422] on textarea "How might Lead the Way support your success and your team’s success?" at bounding box center [793, 406] width 744 height 87
paste textarea "Lead the Way supports my success by encouraging me to take initiative, try new …"
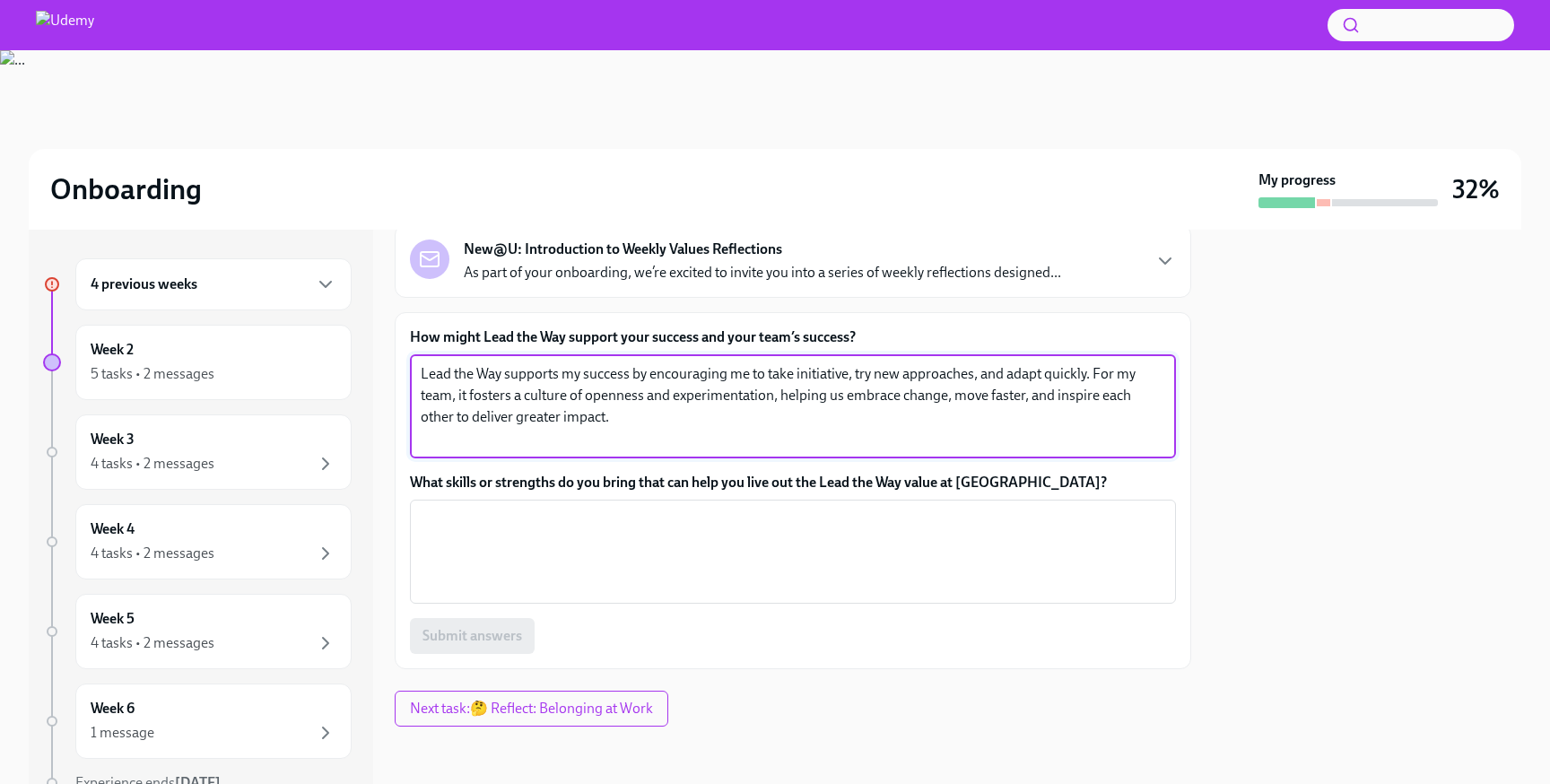
type textarea "Lead the Way supports my success by encouraging me to take initiative, try new …"
click at [631, 482] on label "What skills or strengths do you bring that can help you live out the Lead the W…" at bounding box center [793, 482] width 766 height 20
click at [631, 508] on textarea "What skills or strengths do you bring that can help you live out the Lead the W…" at bounding box center [793, 552] width 744 height 87
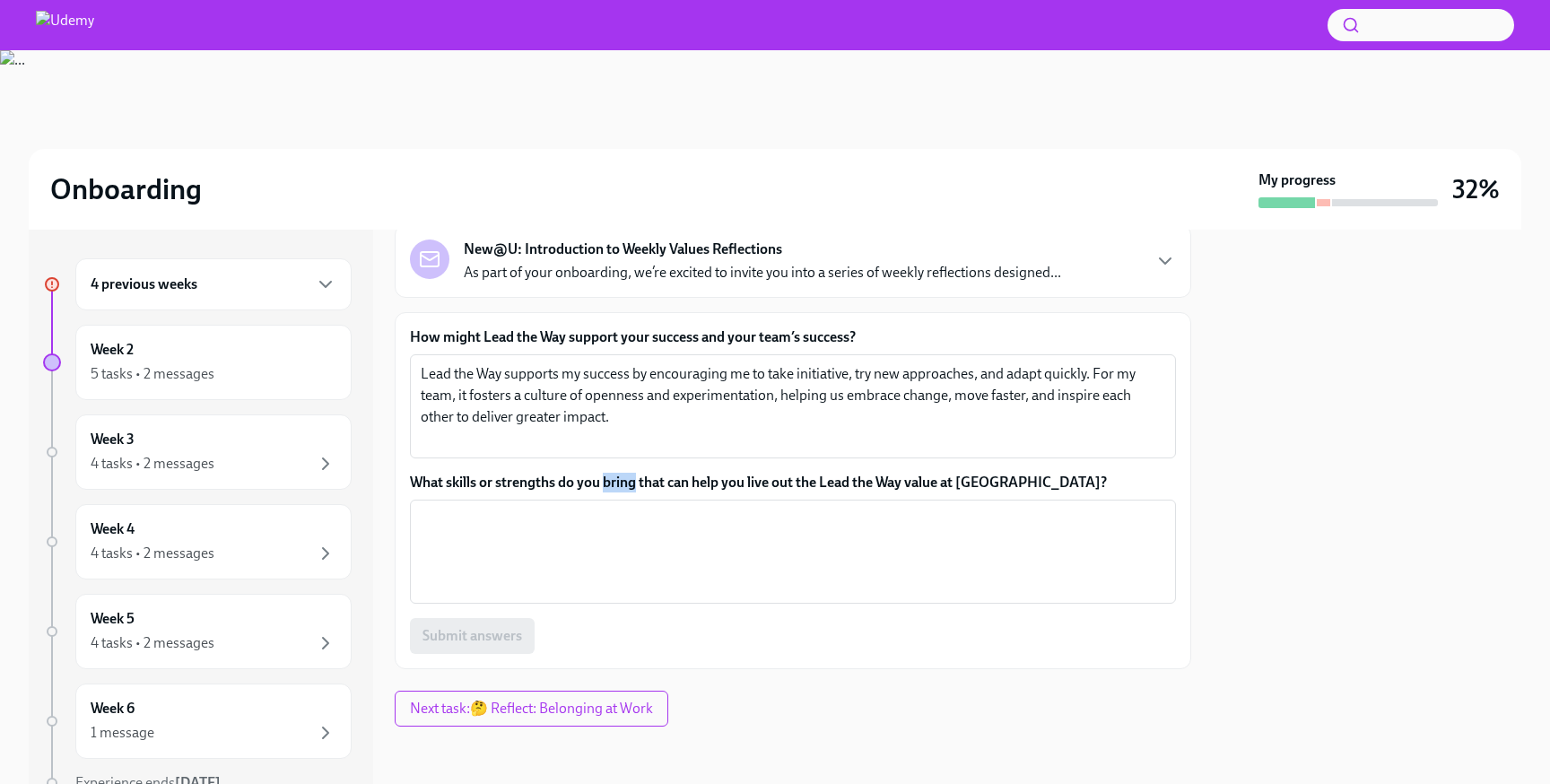
click at [631, 482] on label "What skills or strengths do you bring that can help you live out the Lead the W…" at bounding box center [793, 482] width 766 height 20
click at [631, 508] on textarea "What skills or strengths do you bring that can help you live out the Lead the W…" at bounding box center [793, 552] width 744 height 87
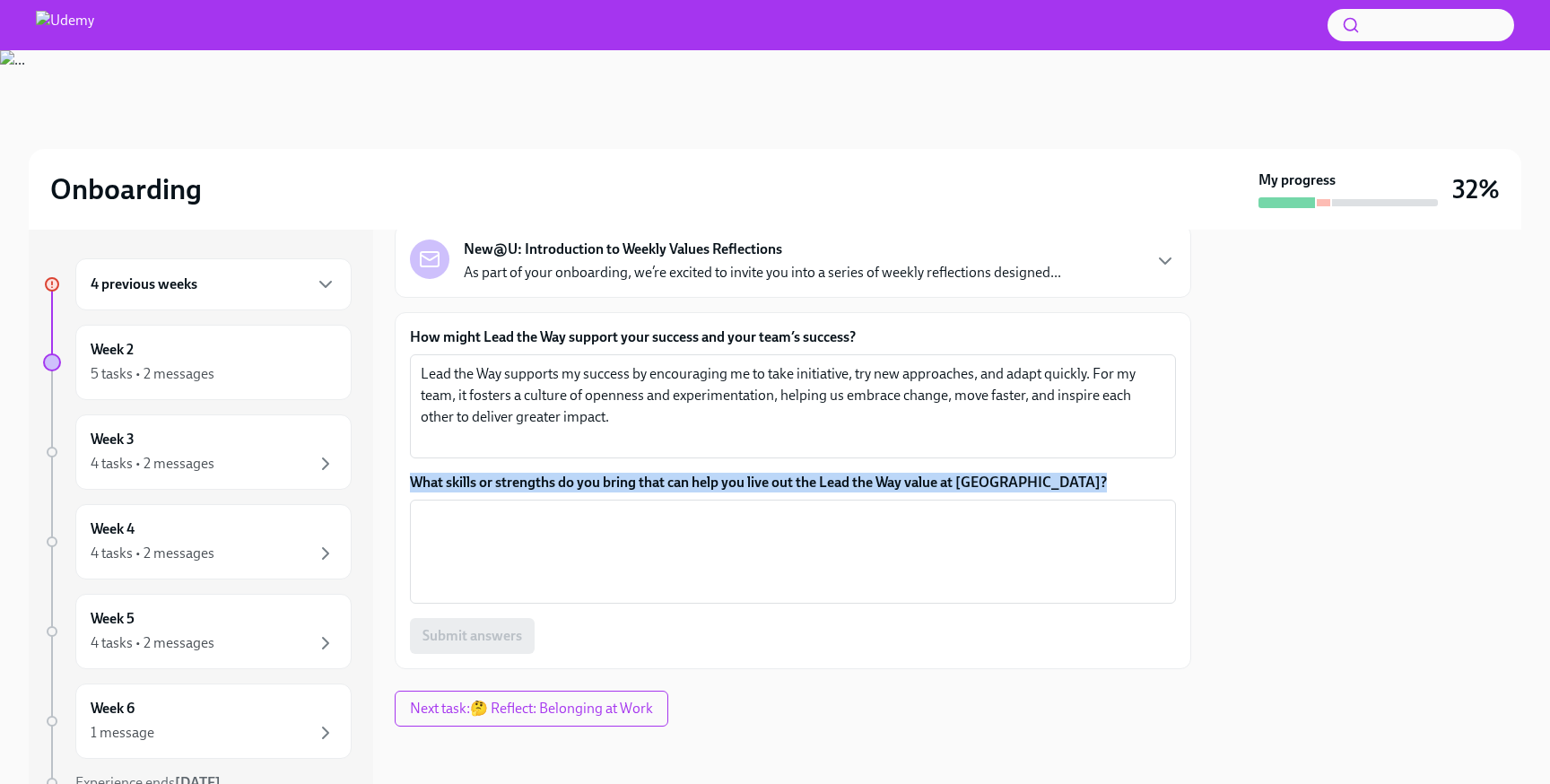
click at [631, 482] on label "What skills or strengths do you bring that can help you live out the Lead the W…" at bounding box center [793, 482] width 766 height 20
click at [631, 508] on textarea "What skills or strengths do you bring that can help you live out the Lead the W…" at bounding box center [793, 552] width 744 height 87
copy label "What skills or strengths do you bring that can help you live out the Lead the W…"
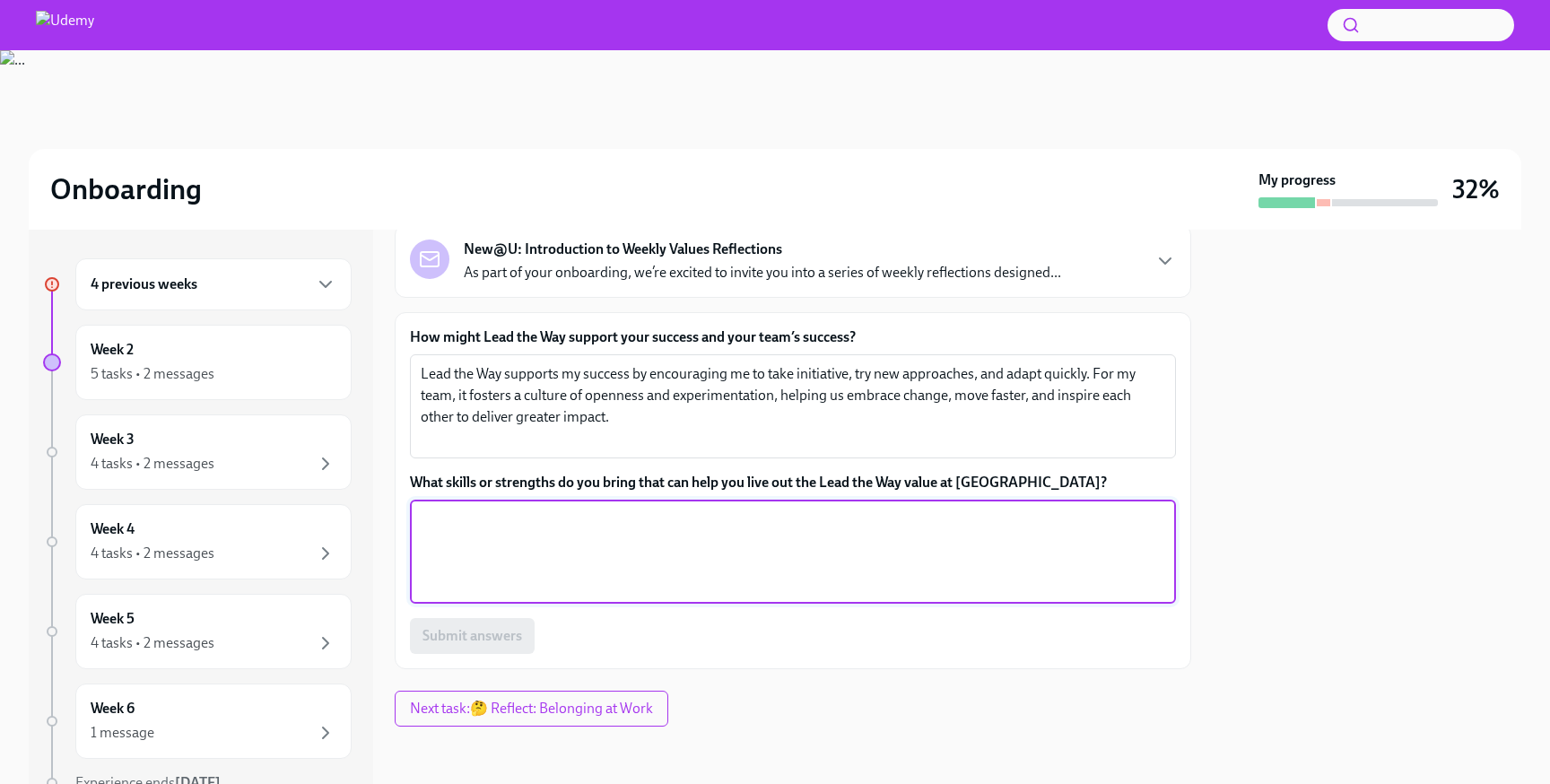
click at [555, 540] on textarea "What skills or strengths do you bring that can help you live out the Lead the W…" at bounding box center [793, 552] width 744 height 87
paste textarea "I bring curiosity, adaptability, and problem-solving skills that help me take i…"
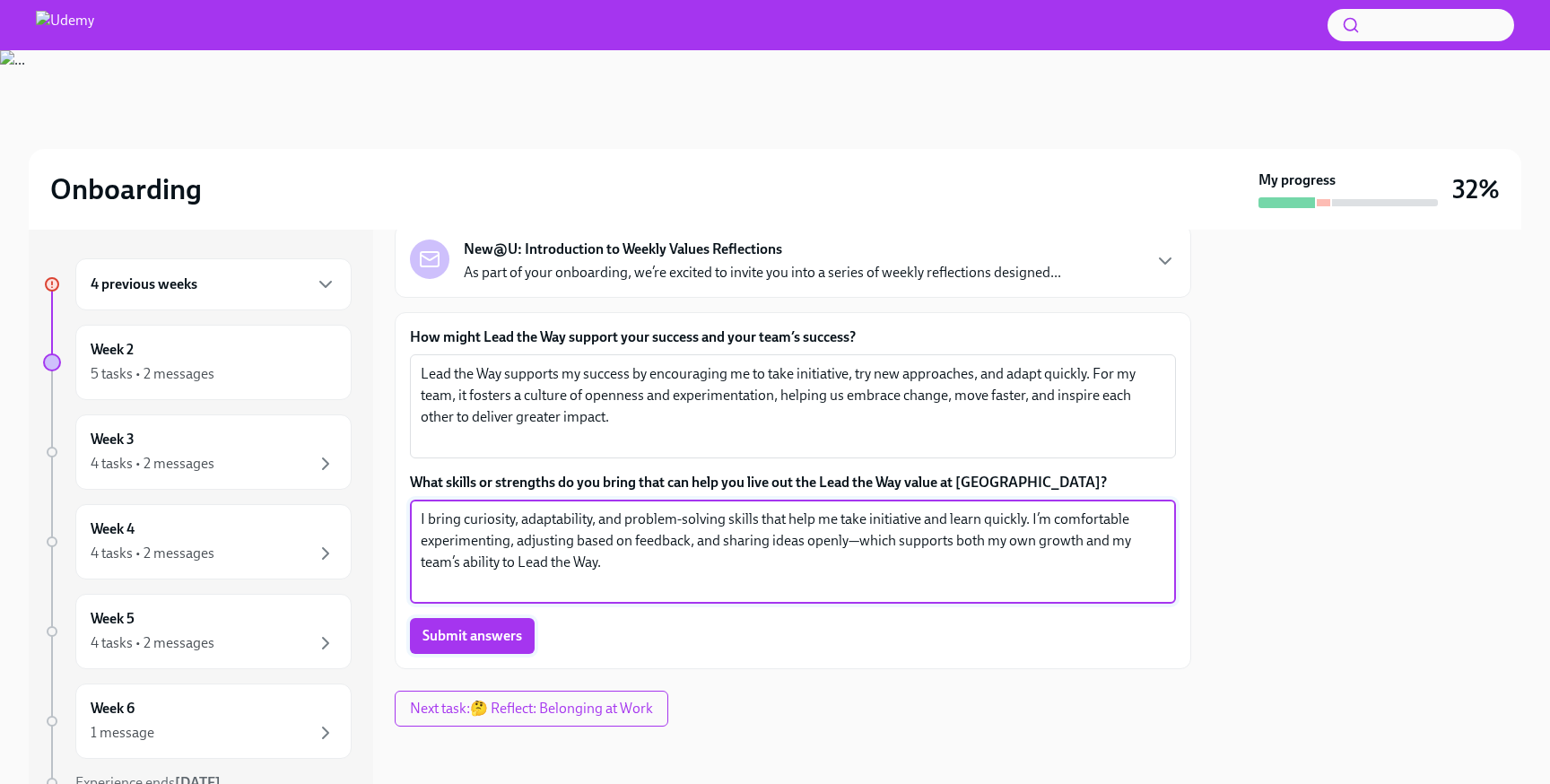
type textarea "I bring curiosity, adaptability, and problem-solving skills that help me take i…"
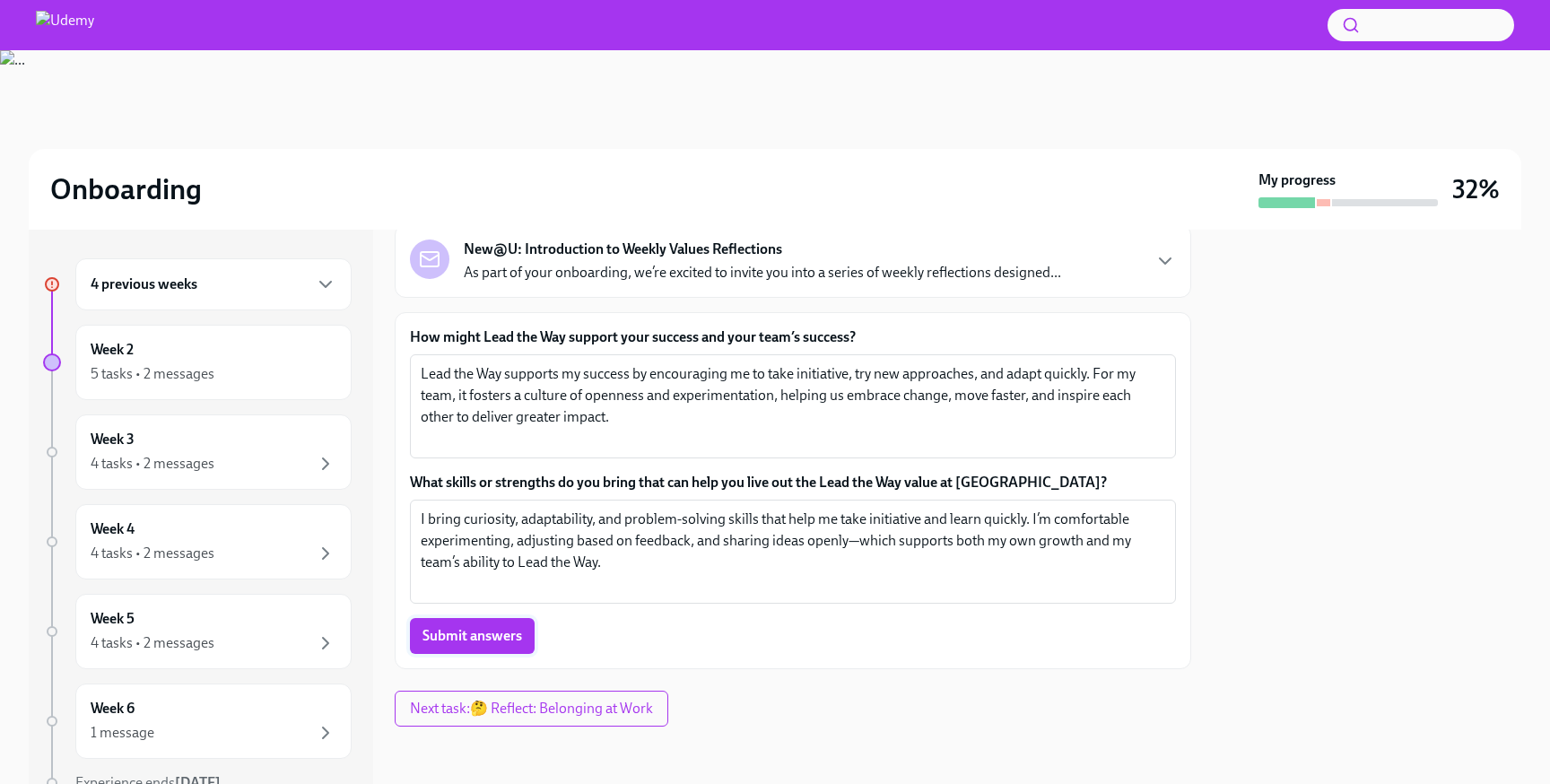
click at [491, 634] on span "Submit answers" at bounding box center [472, 636] width 99 height 18
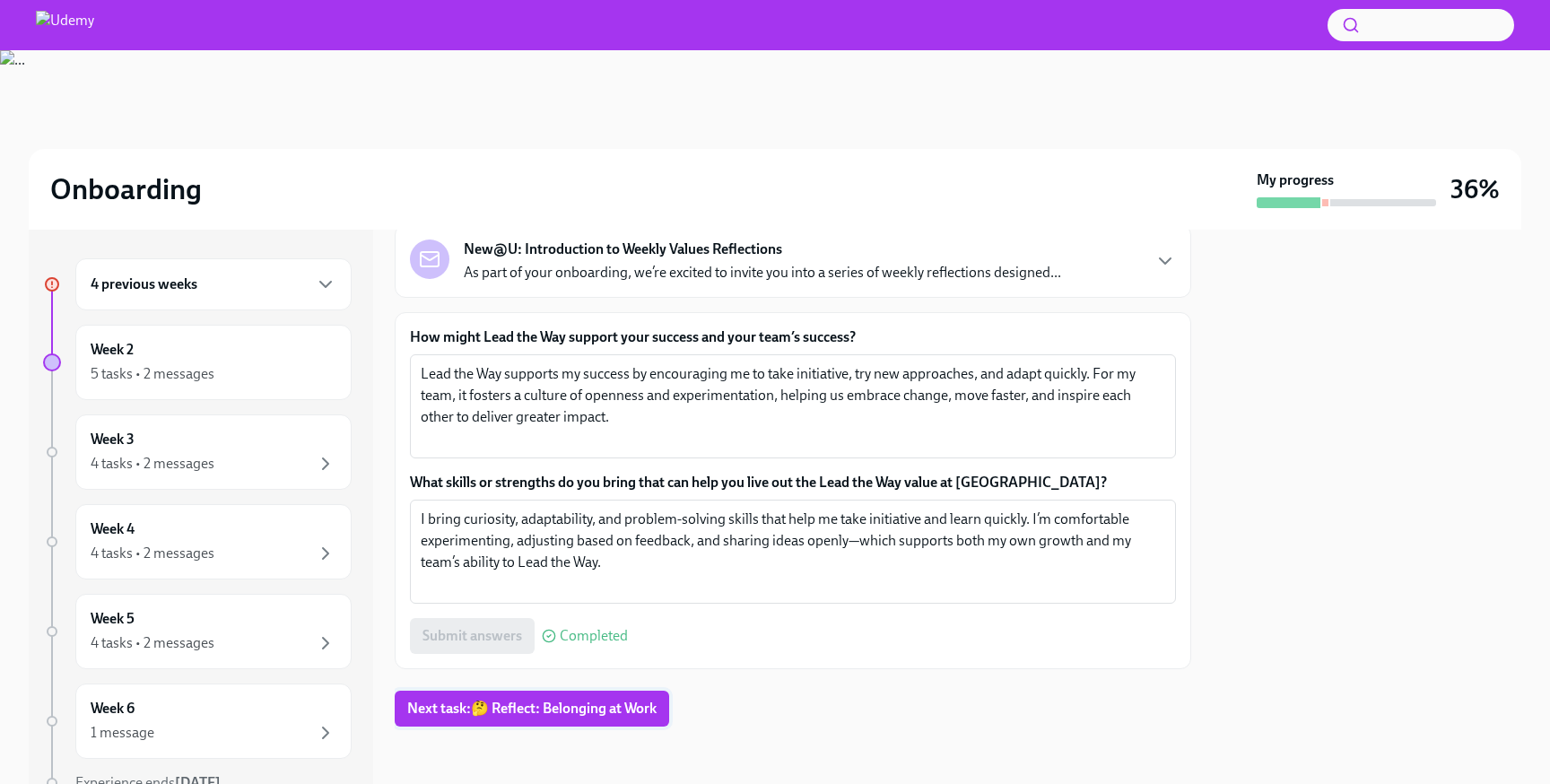
click at [533, 702] on span "Next task : 🤔 Reflect: Belonging at Work" at bounding box center [532, 708] width 250 height 18
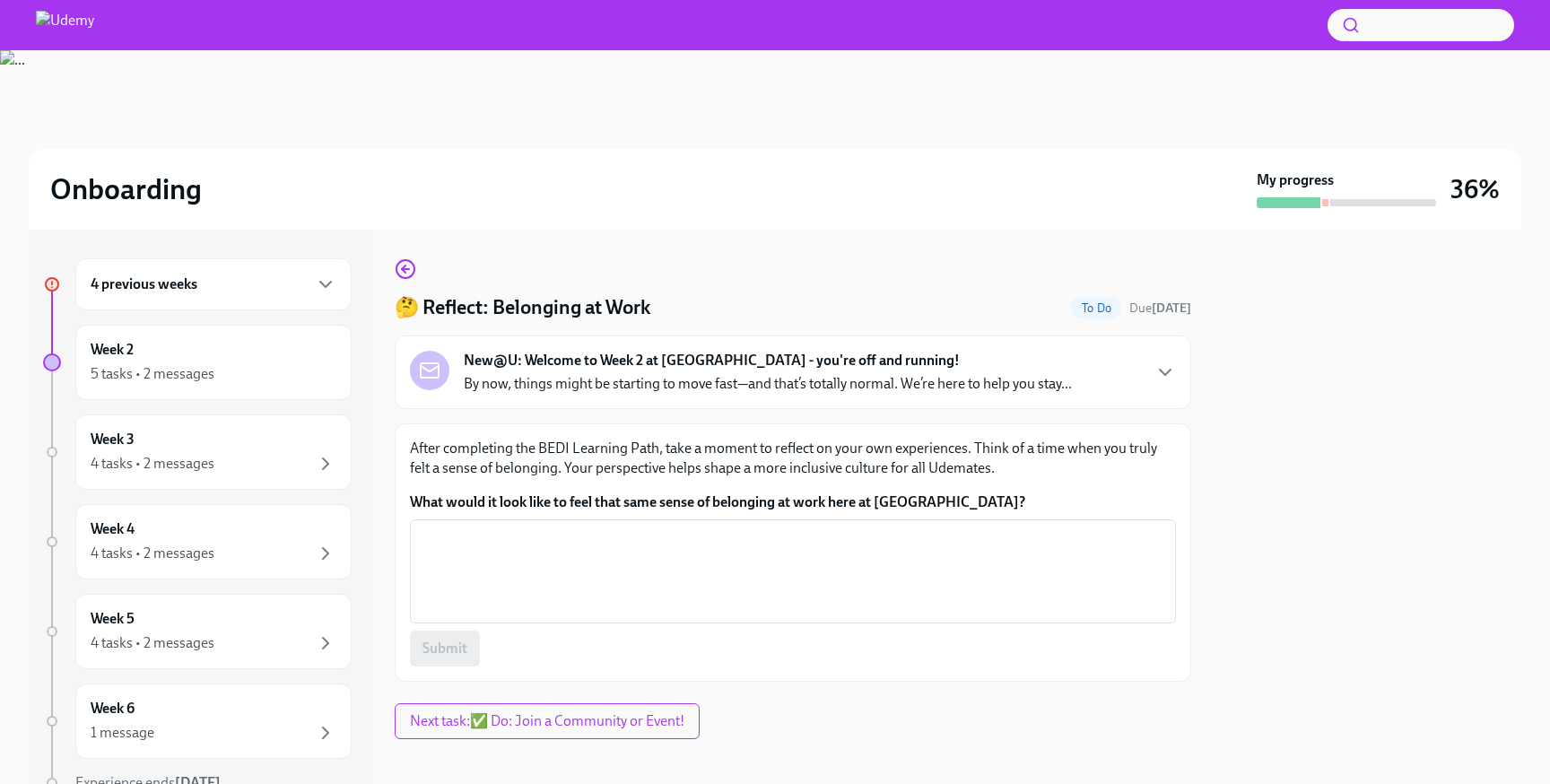
click at [286, 287] on div "4 previous weeks" at bounding box center [214, 285] width 246 height 22
